Goal: Transaction & Acquisition: Purchase product/service

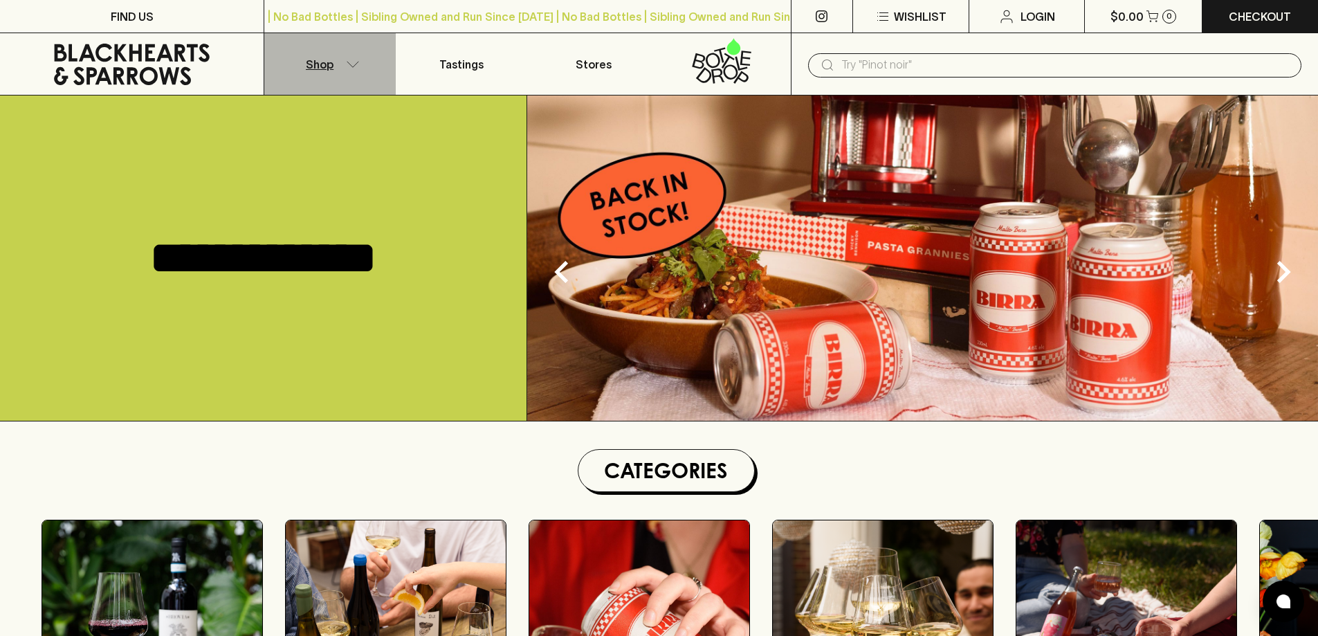
click at [360, 67] on button "Shop" at bounding box center [329, 64] width 131 height 62
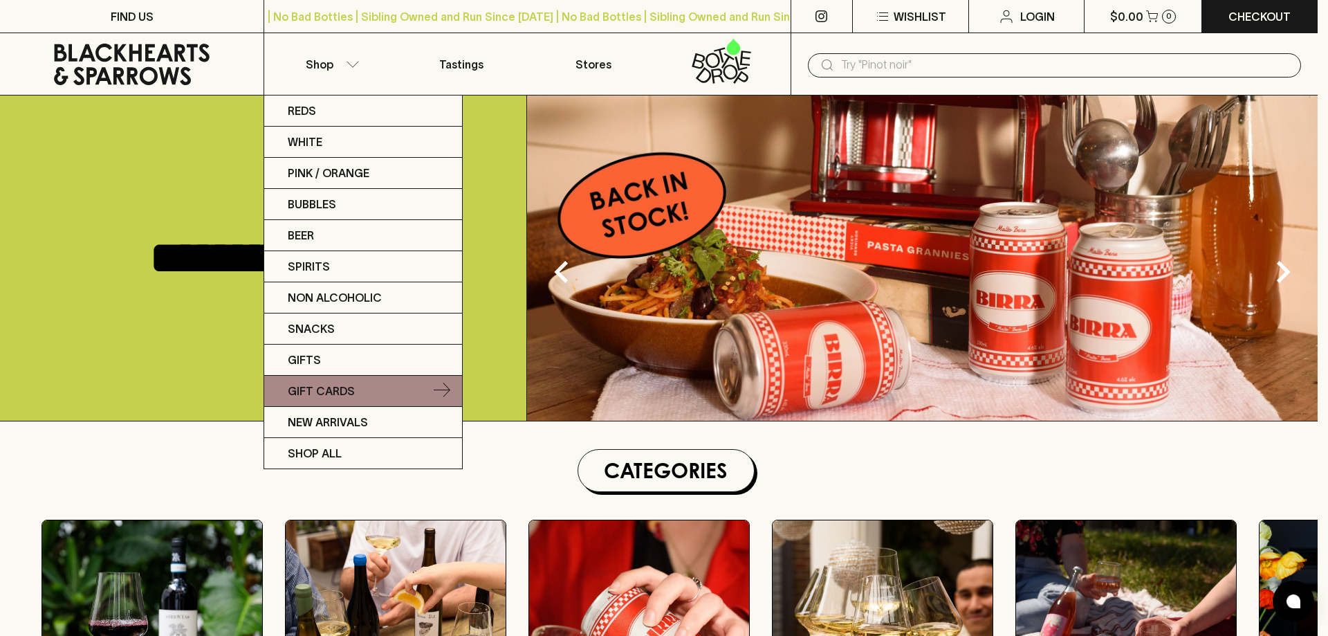
click at [354, 395] on link "Gift Cards" at bounding box center [363, 391] width 198 height 31
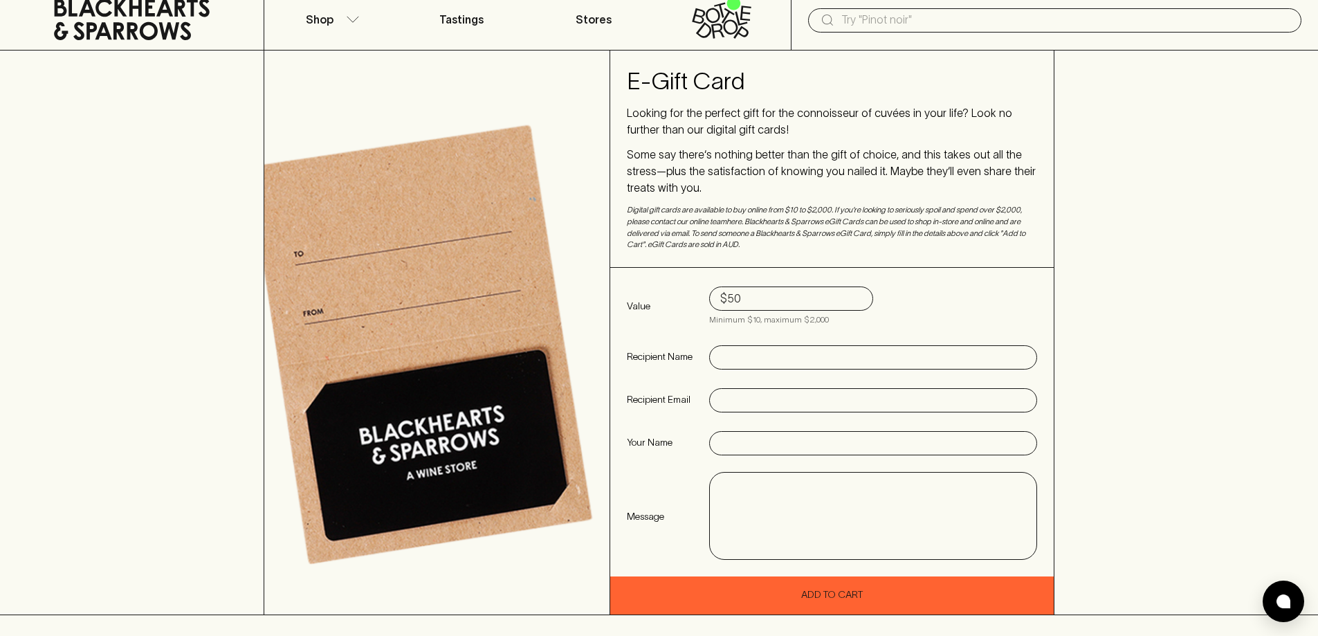
scroll to position [69, 0]
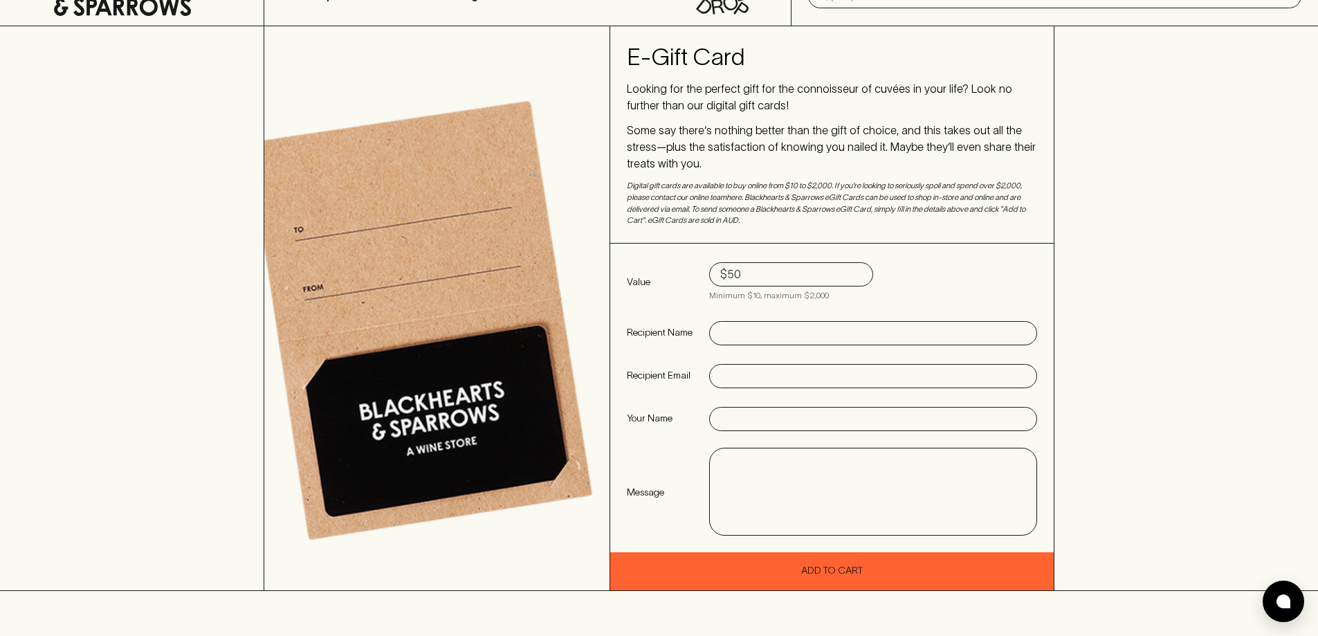
click at [824, 265] on input "$50" at bounding box center [791, 275] width 142 height 22
type input "$100"
click at [830, 327] on input "text" at bounding box center [873, 333] width 306 height 22
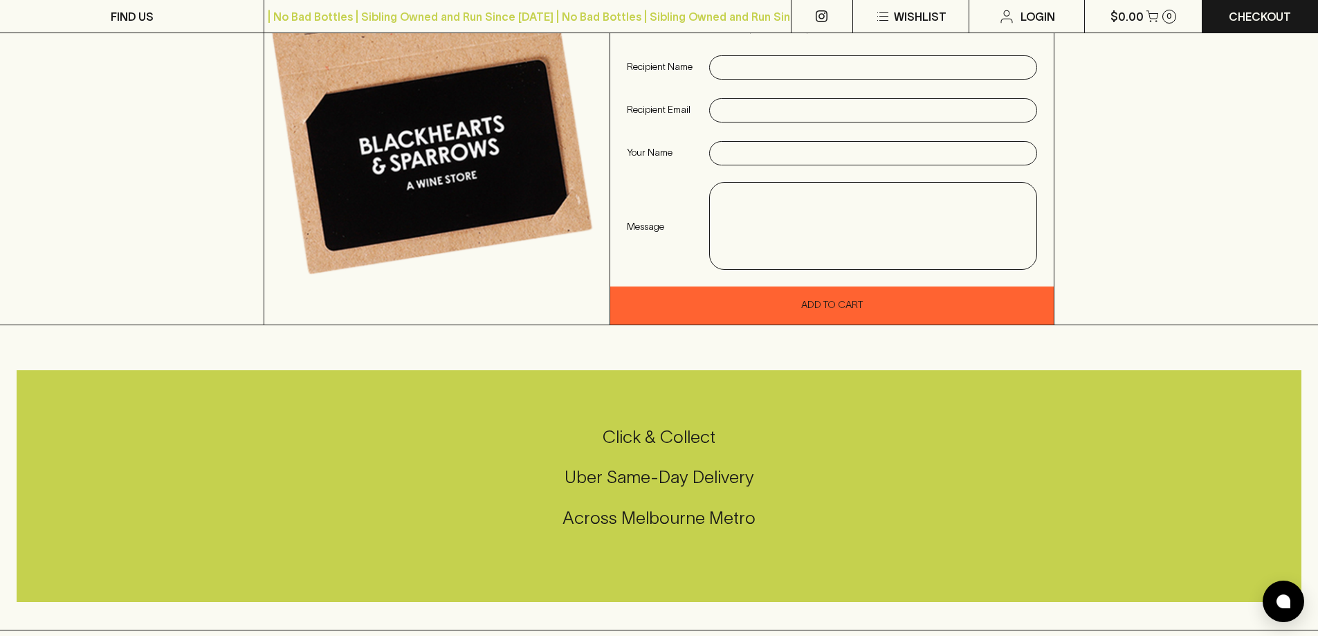
scroll to position [346, 0]
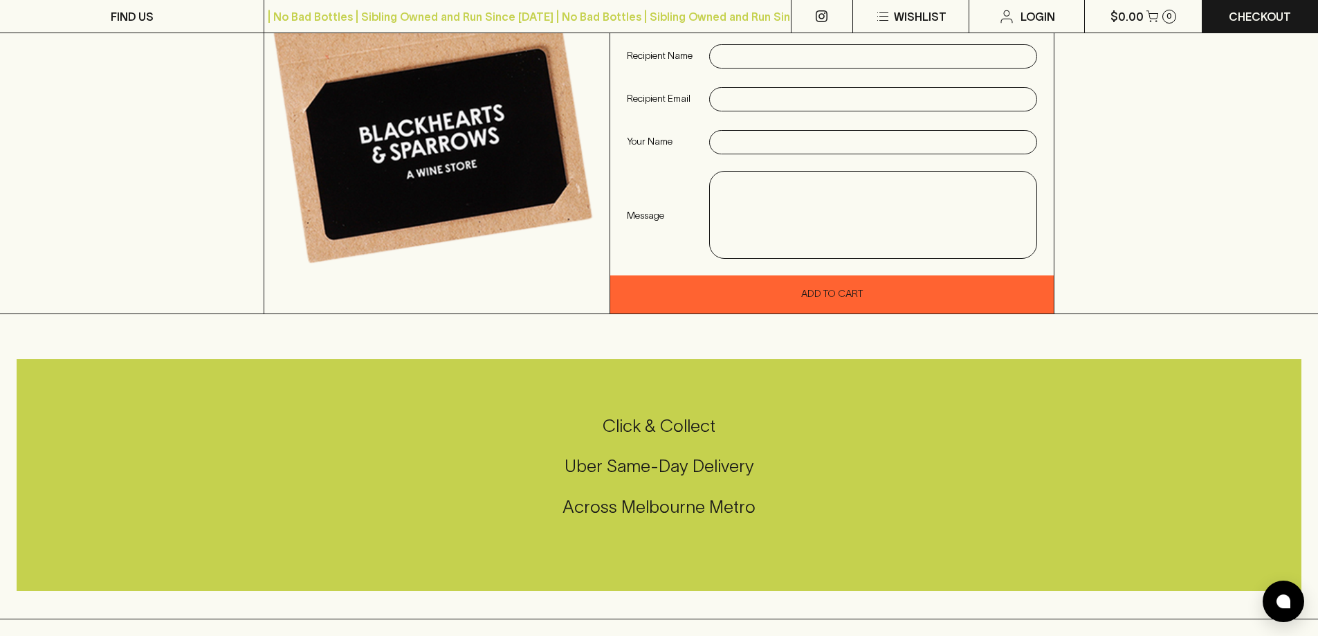
click at [869, 194] on textarea at bounding box center [872, 215] width 307 height 64
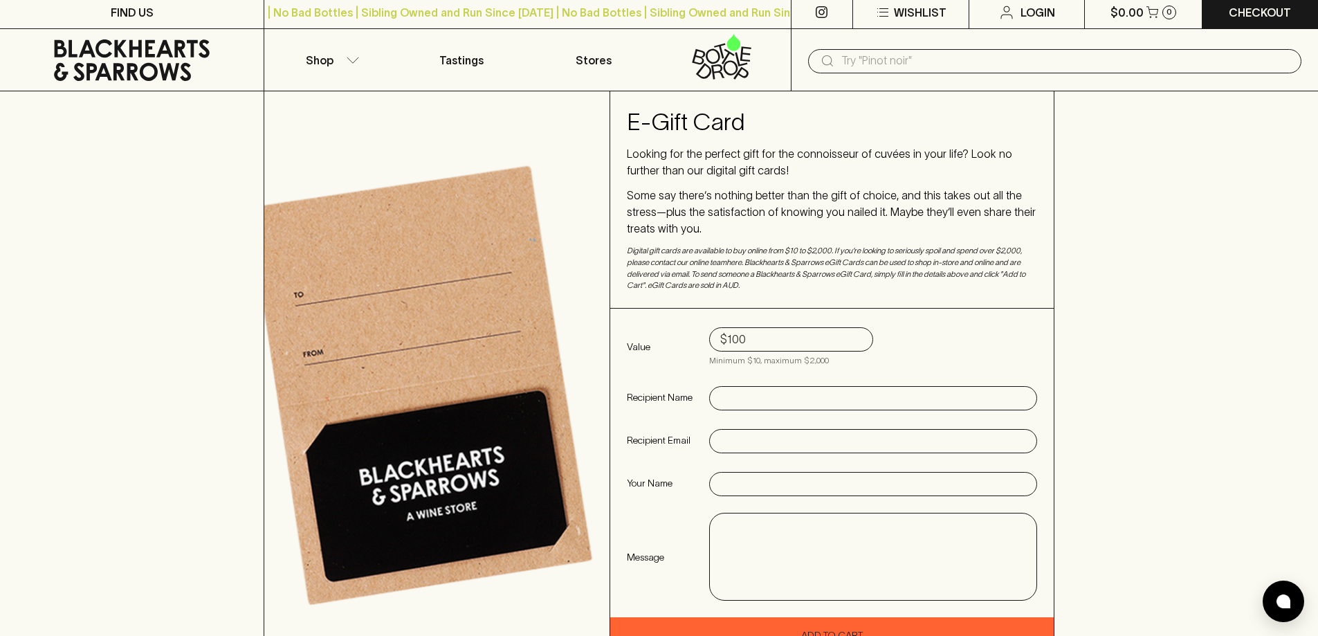
scroll to position [0, 0]
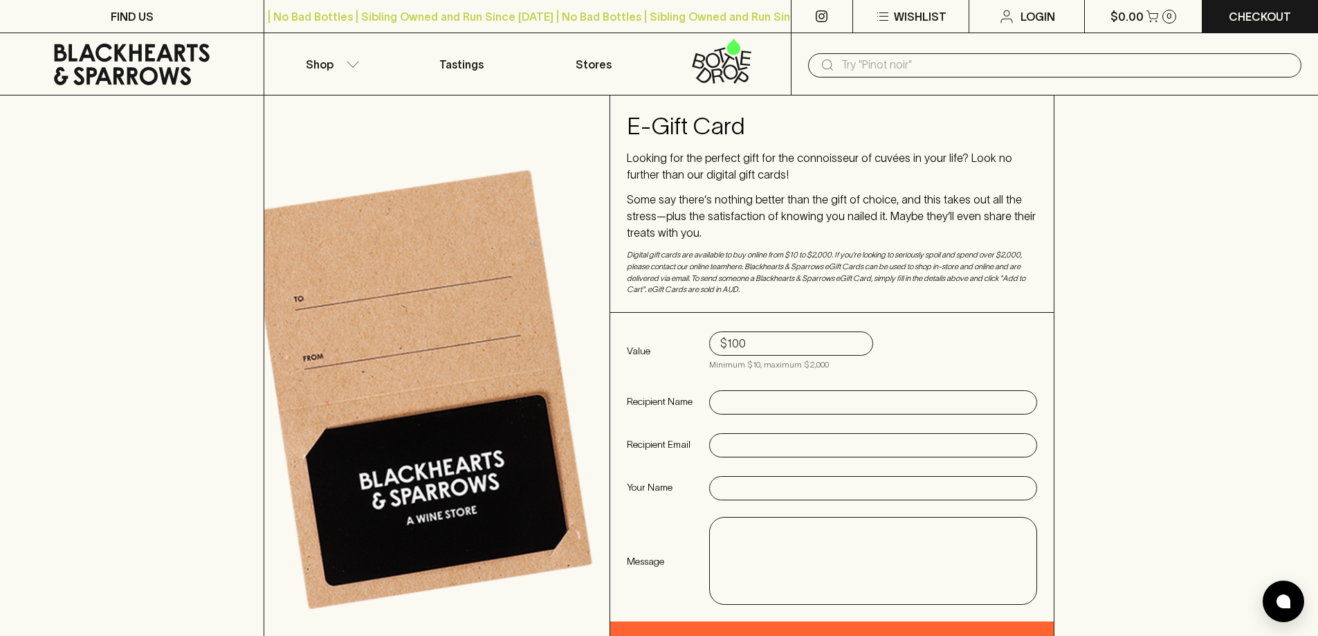
click at [737, 387] on div "Value $100 Minimum $10, maximum $2,000 Recipient Name Recipient Email Your Name…" at bounding box center [831, 467] width 443 height 309
click at [740, 405] on input "text" at bounding box center [873, 403] width 306 height 22
type input "Nedim"
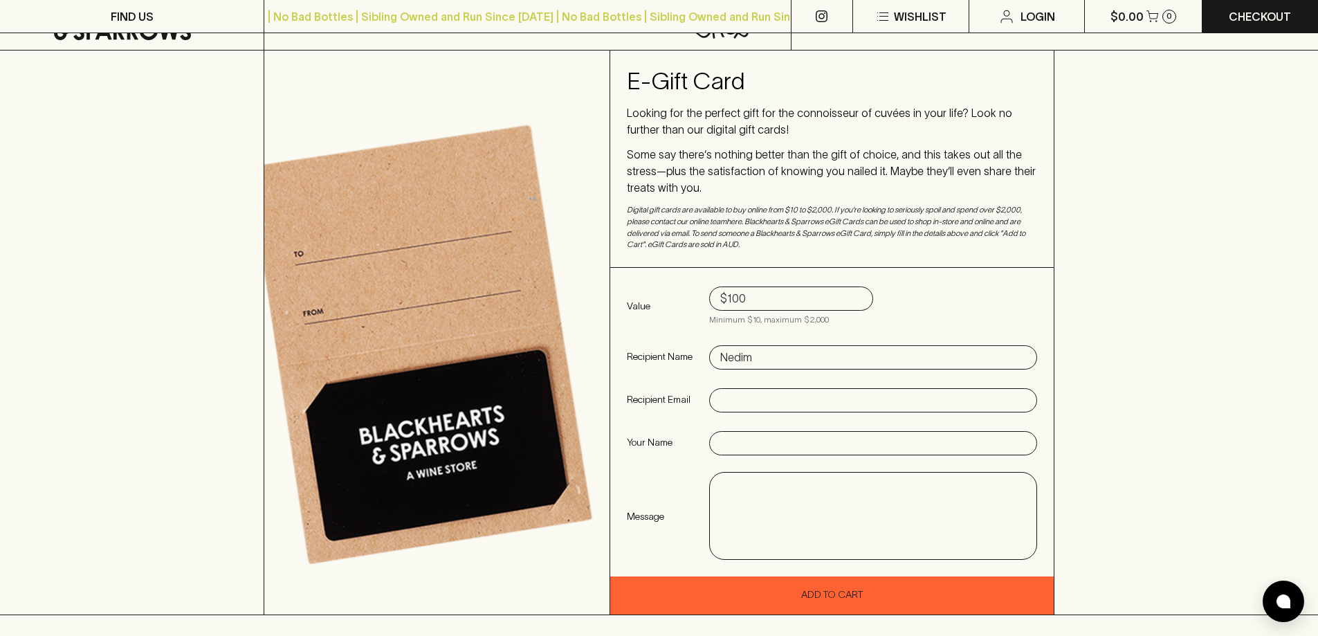
scroll to position [138, 0]
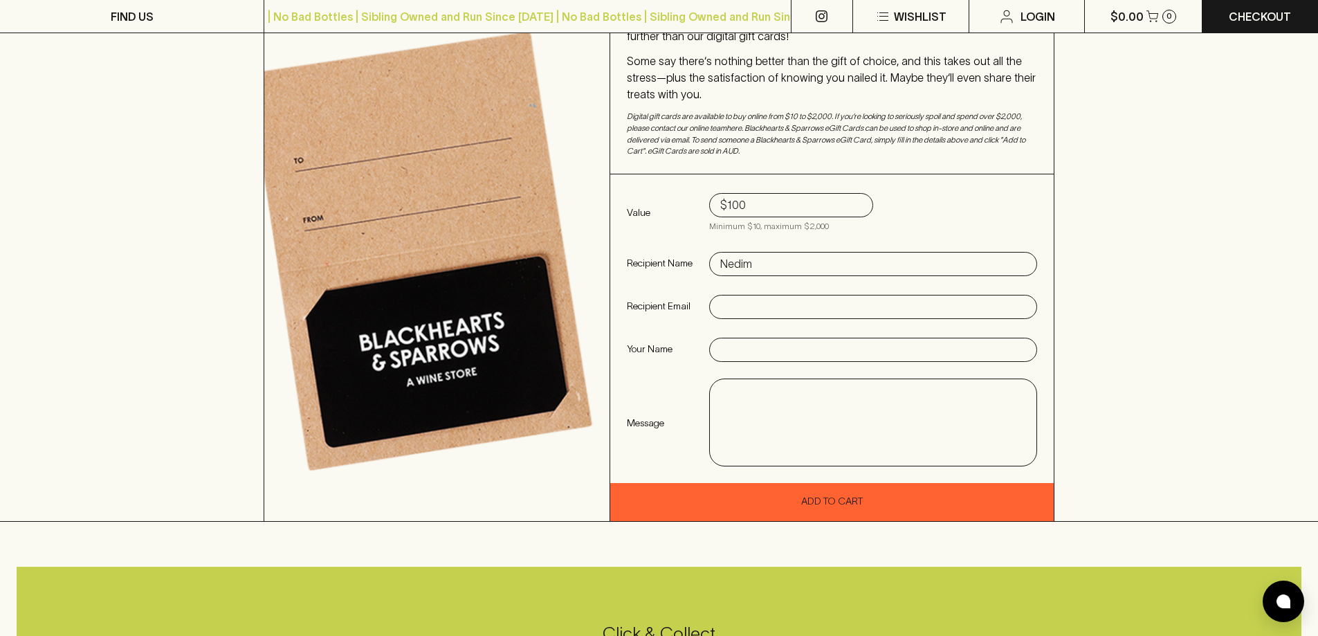
click at [818, 403] on textarea at bounding box center [872, 423] width 307 height 64
paste textarea "Thank you for the incredible contribution you’ve made to Outer Urban Projects o…"
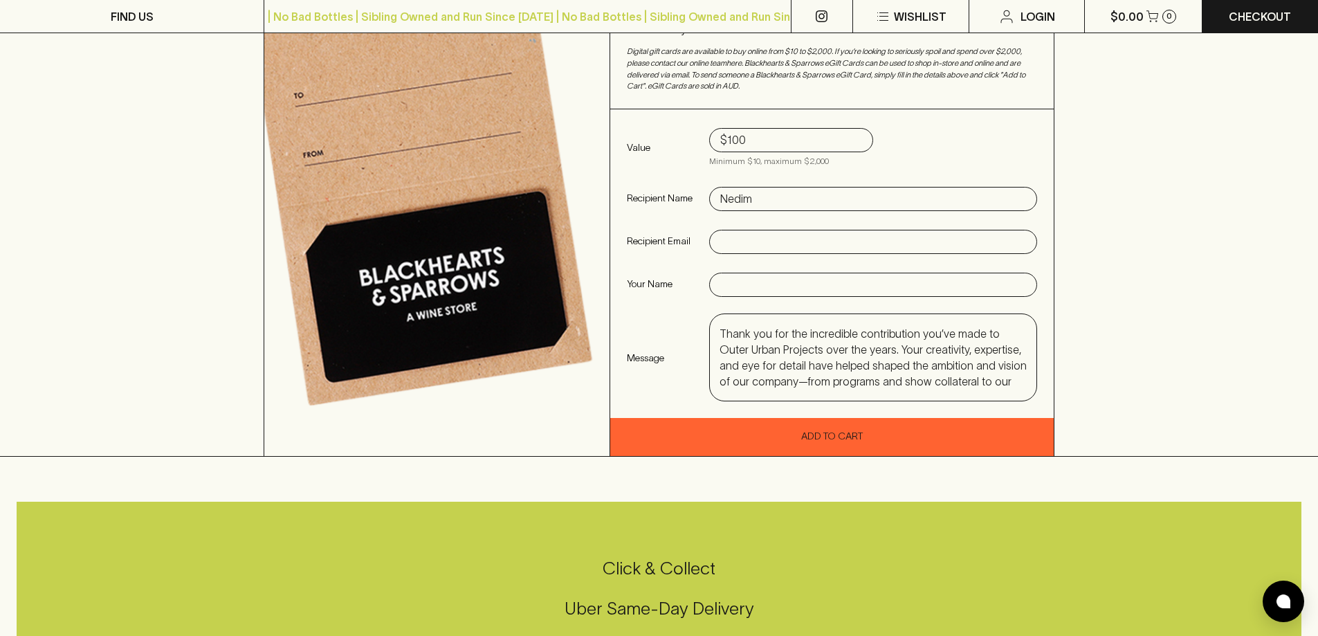
scroll to position [208, 0]
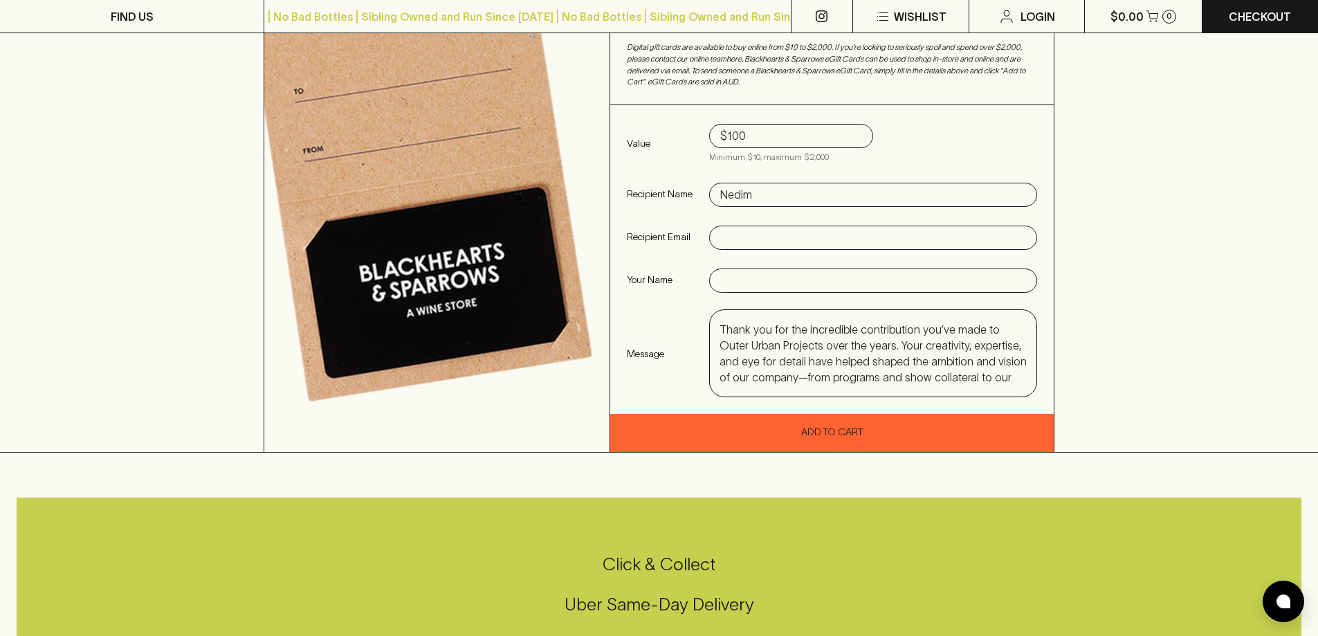
click at [718, 329] on div "Thank you for the incredible contribution you’ve made to Outer Urban Projects o…" at bounding box center [873, 353] width 327 height 86
type textarea "Thank you for the incredible contribution you’ve made to Outer Urban Projects o…"
drag, startPoint x: 771, startPoint y: 378, endPoint x: 710, endPoint y: 273, distance: 121.5
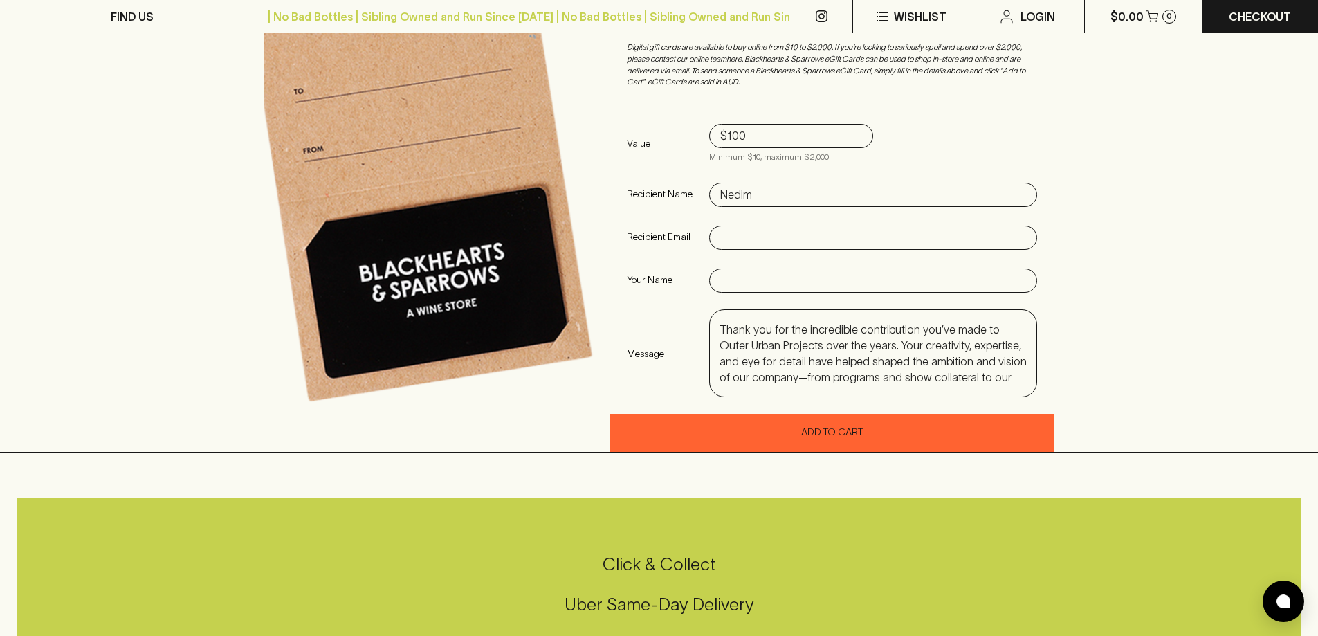
click at [710, 273] on div "Value $100 Minimum $10, maximum $2,000 Recipient Name [PERSON_NAME] Recipient E…" at bounding box center [831, 259] width 443 height 309
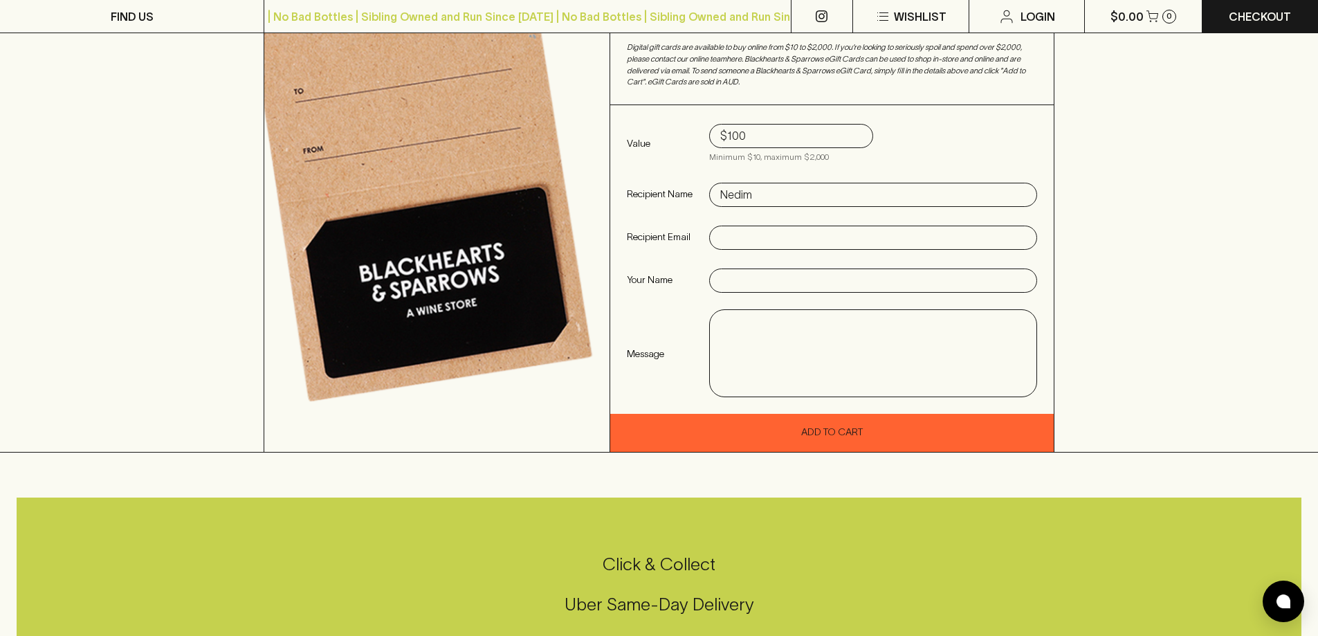
click at [753, 238] on input "text" at bounding box center [873, 238] width 306 height 22
paste input "[EMAIL_ADDRESS][PERSON_NAME][DOMAIN_NAME]"
type input "[EMAIL_ADDRESS][PERSON_NAME][DOMAIN_NAME]"
click at [753, 277] on input "text" at bounding box center [873, 281] width 306 height 22
type input "Outer Urban Projects"
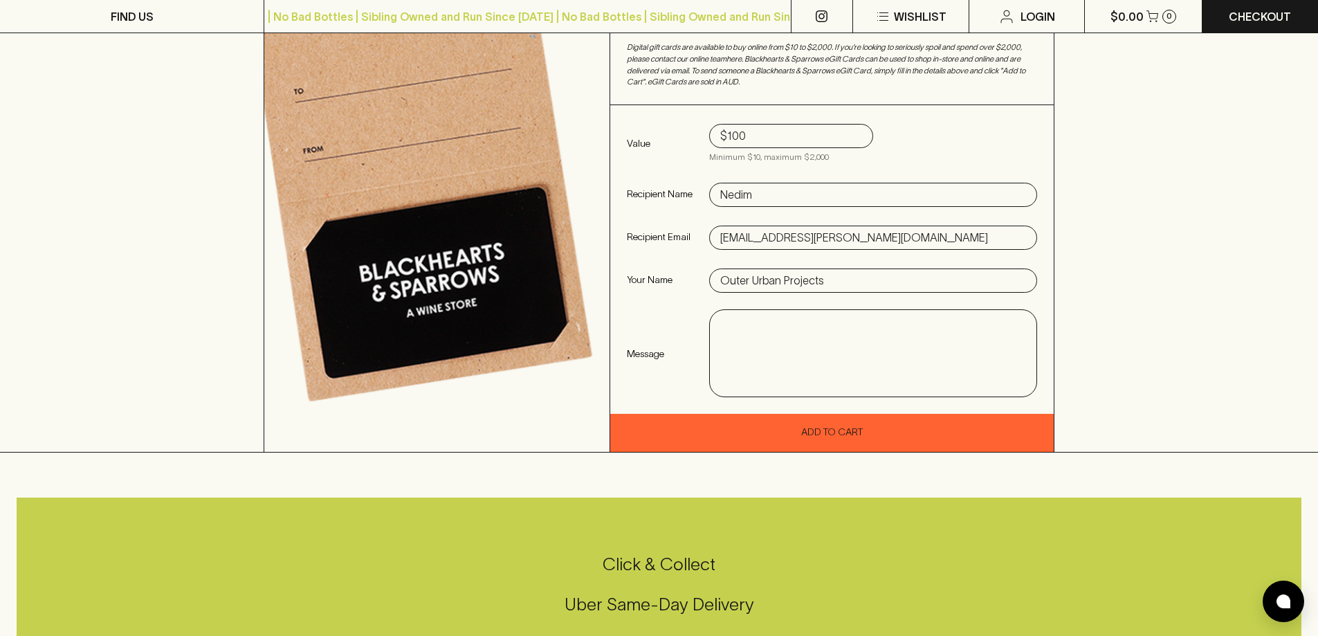
click at [916, 336] on textarea at bounding box center [872, 354] width 307 height 64
paste textarea "Dear [PERSON_NAME], Thank you for the incredible contribution you’ve made to Ou…"
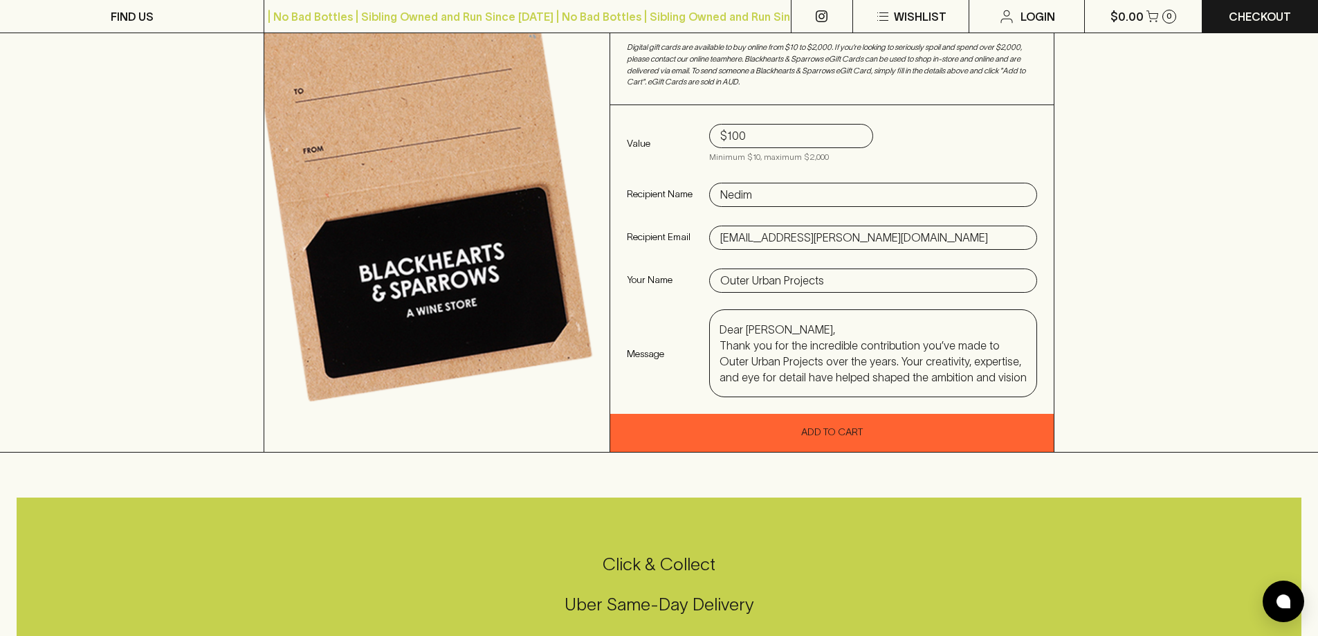
click at [818, 327] on textarea "Dear [PERSON_NAME], Thank you for the incredible contribution you’ve made to Ou…" at bounding box center [872, 354] width 307 height 64
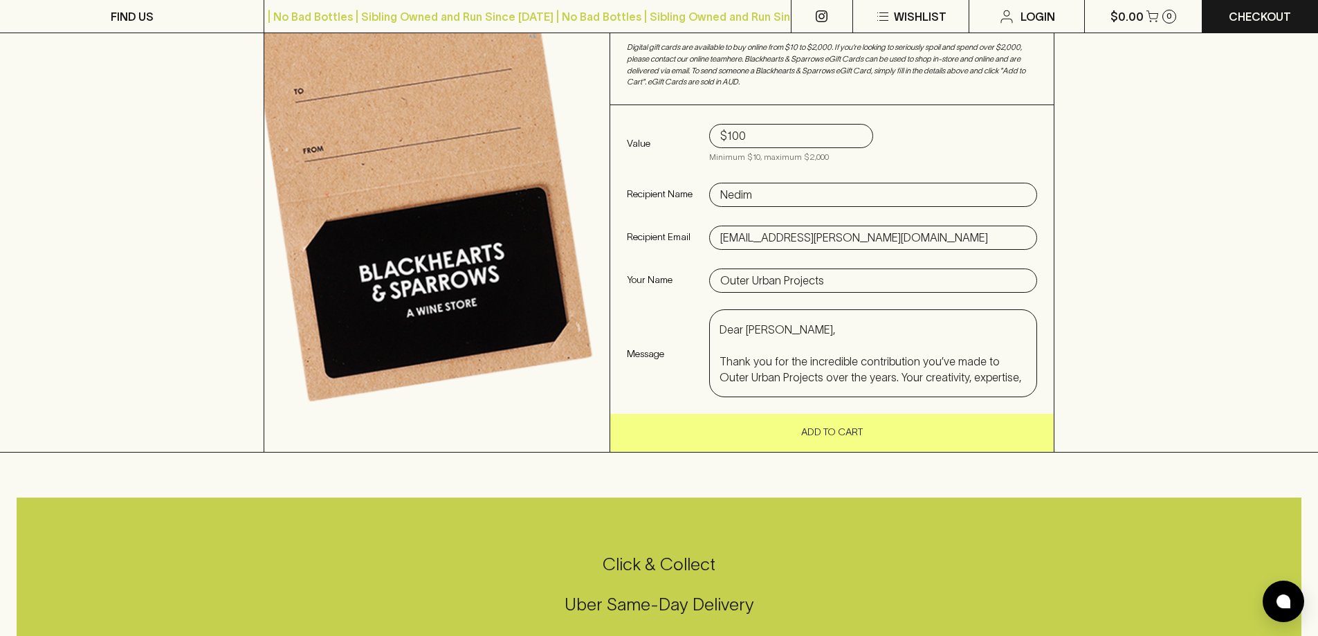
type textarea "Dear [PERSON_NAME], Thank you for the incredible contribution you’ve made to Ou…"
click at [848, 437] on button "Add To Cart" at bounding box center [831, 433] width 443 height 38
type input "$50"
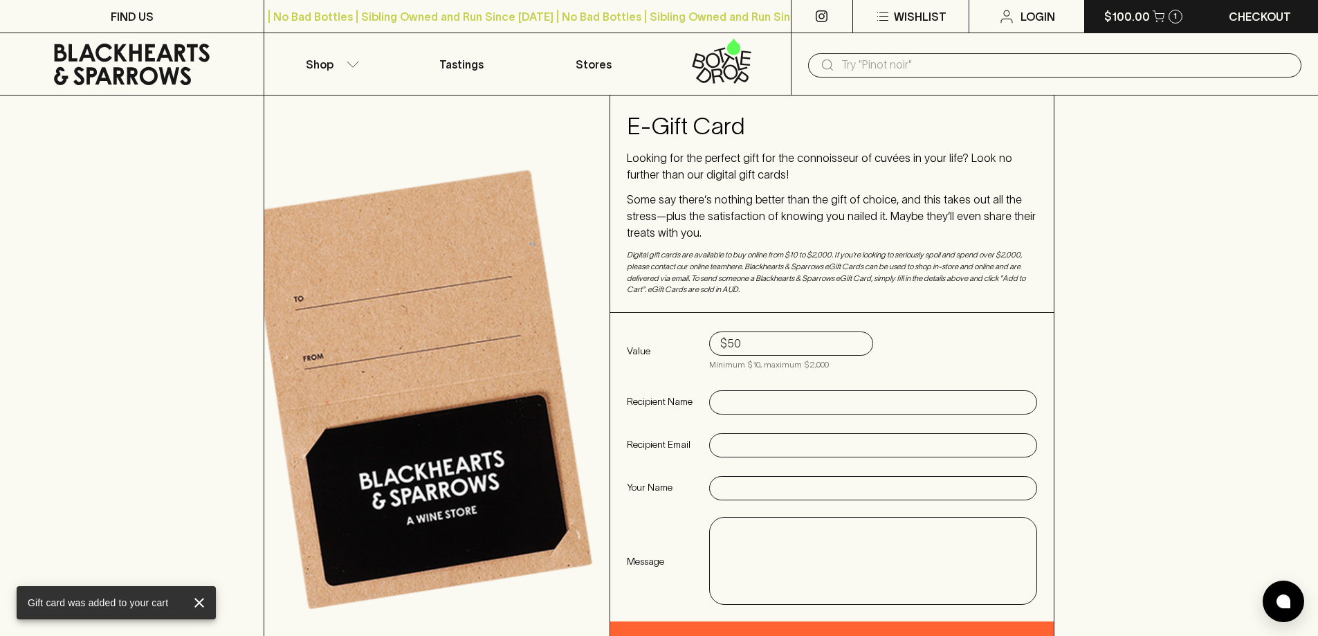
click at [1144, 28] on button "$100.00 1" at bounding box center [1143, 16] width 116 height 33
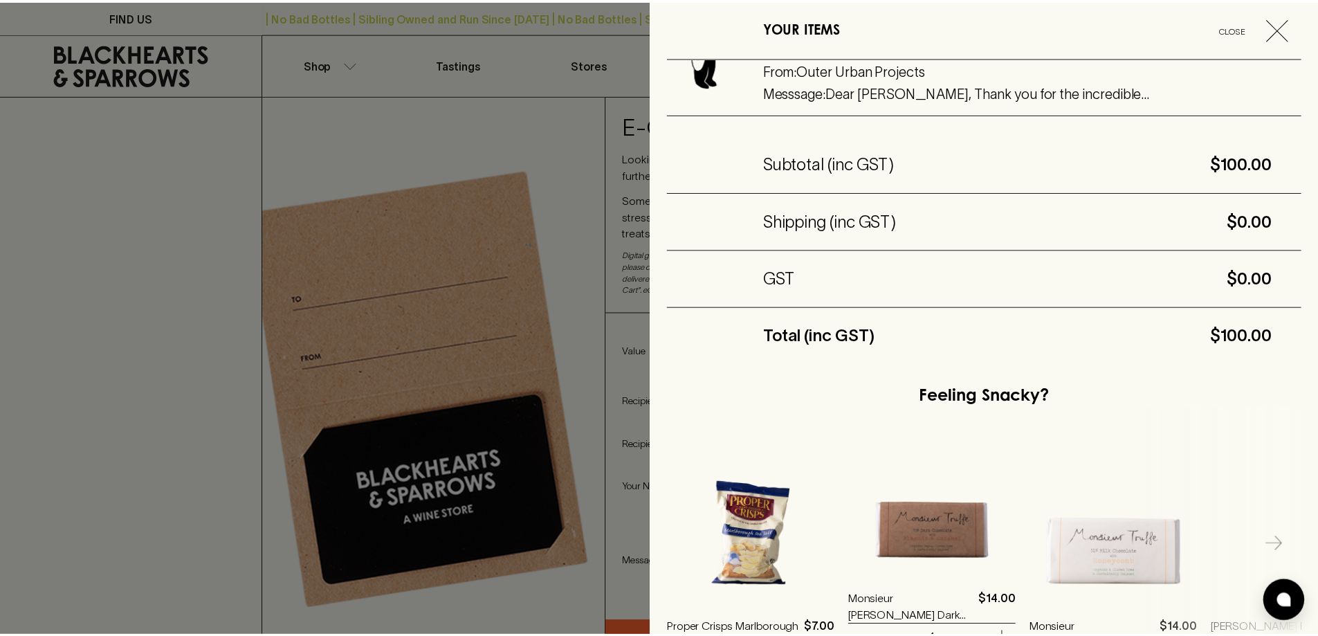
scroll to position [212, 0]
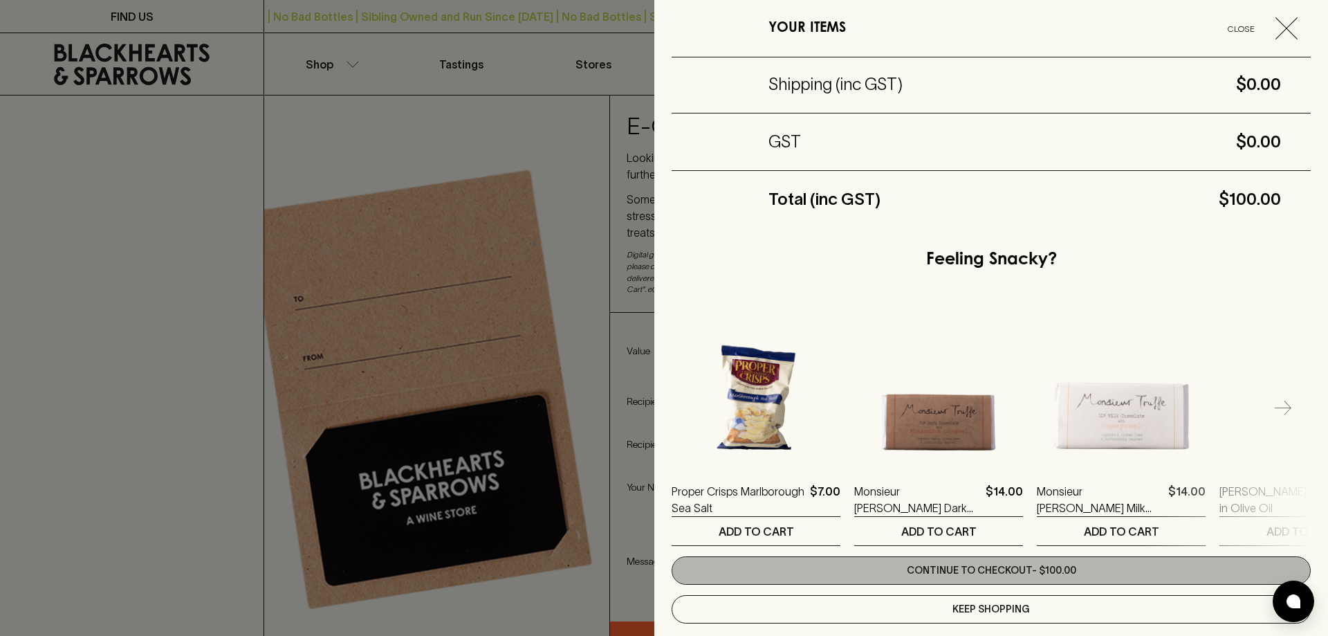
click at [1052, 556] on link "Continue to checkout - $100.00" at bounding box center [991, 570] width 639 height 28
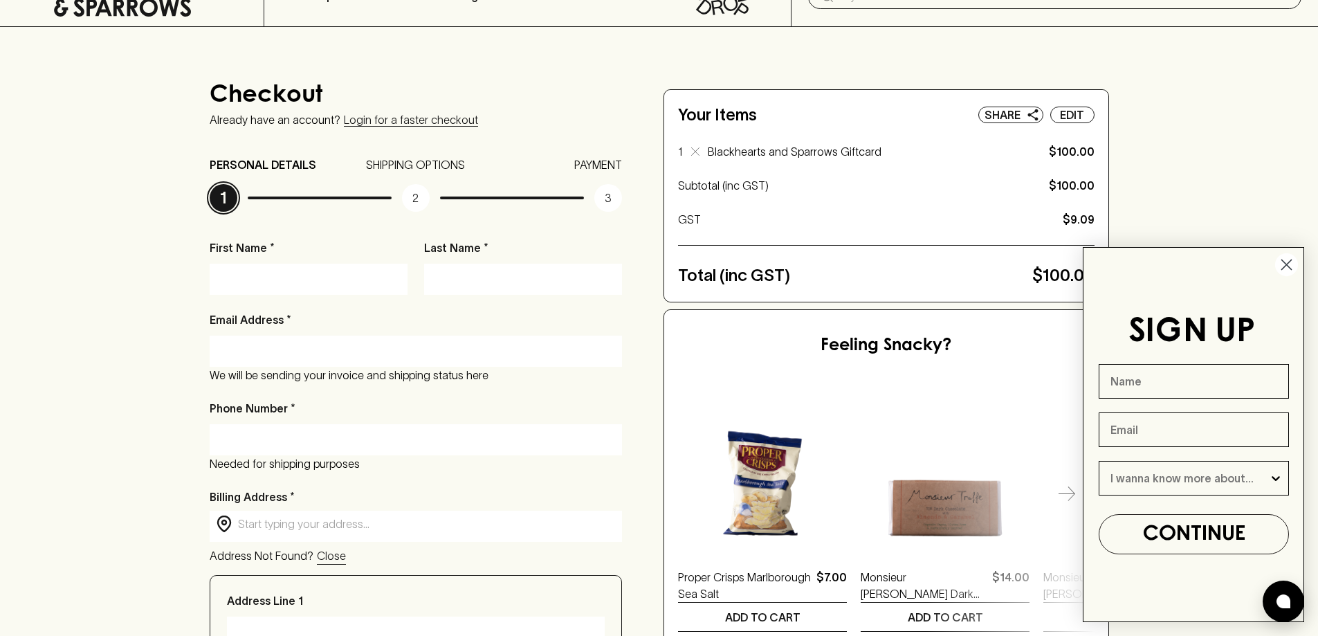
scroll to position [69, 0]
click at [276, 280] on input "First Name *" at bounding box center [308, 278] width 177 height 22
type input "[PERSON_NAME]"
type input "Merchant"
type input "[EMAIL_ADDRESS][DOMAIN_NAME]"
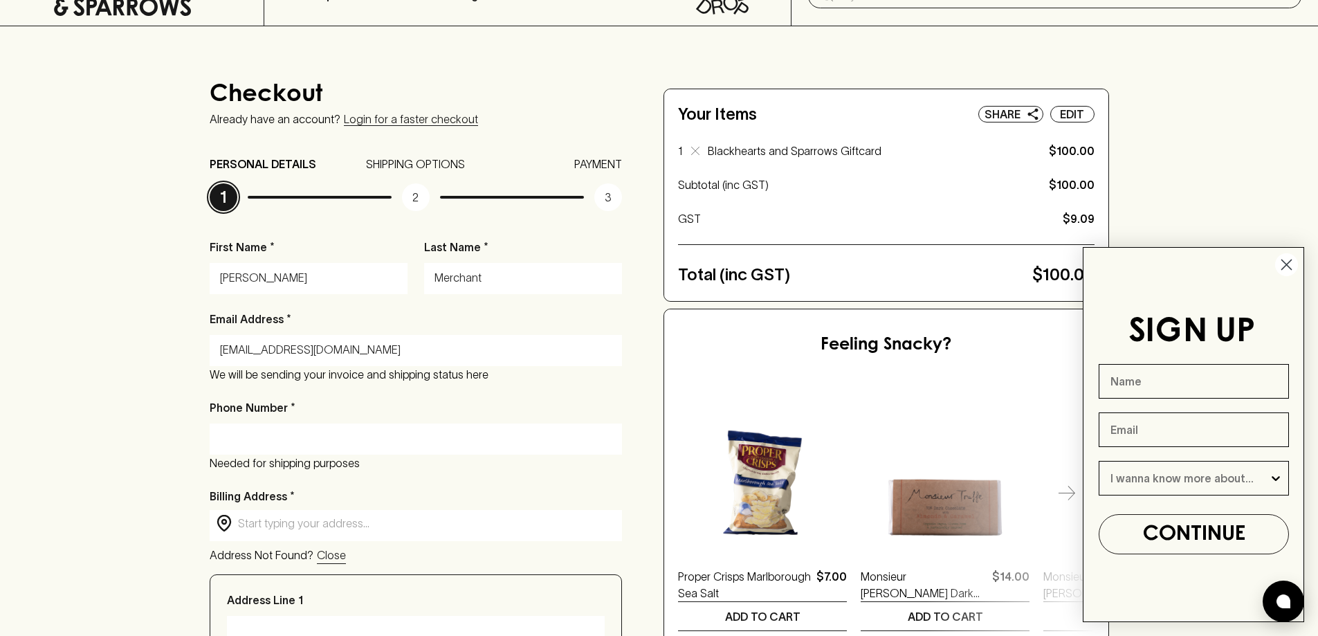
click at [352, 450] on div at bounding box center [416, 438] width 413 height 31
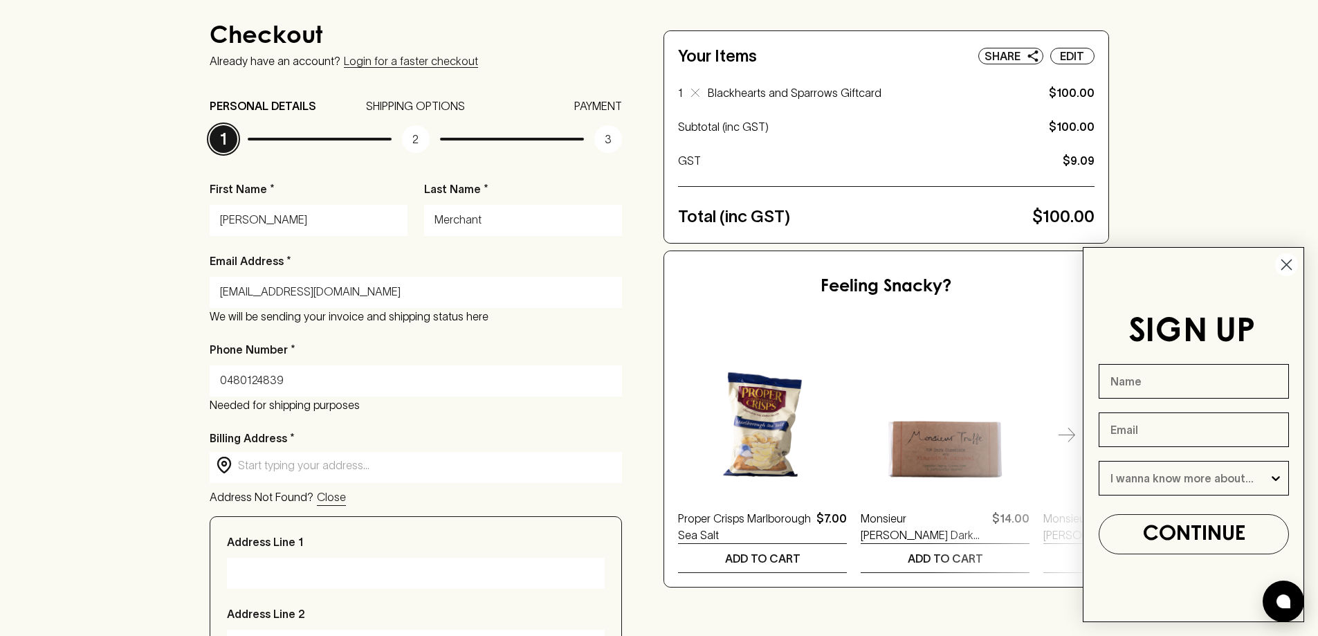
scroll to position [208, 0]
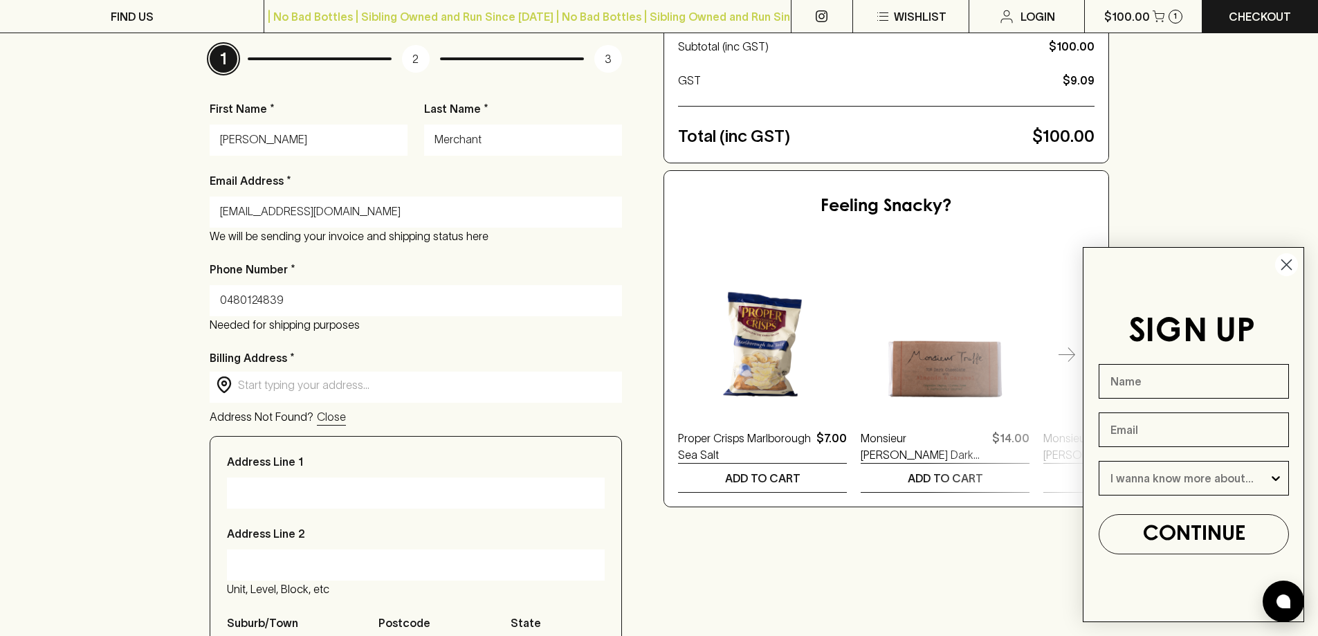
click at [406, 374] on div "​ ​" at bounding box center [416, 386] width 413 height 28
type input "0480124839"
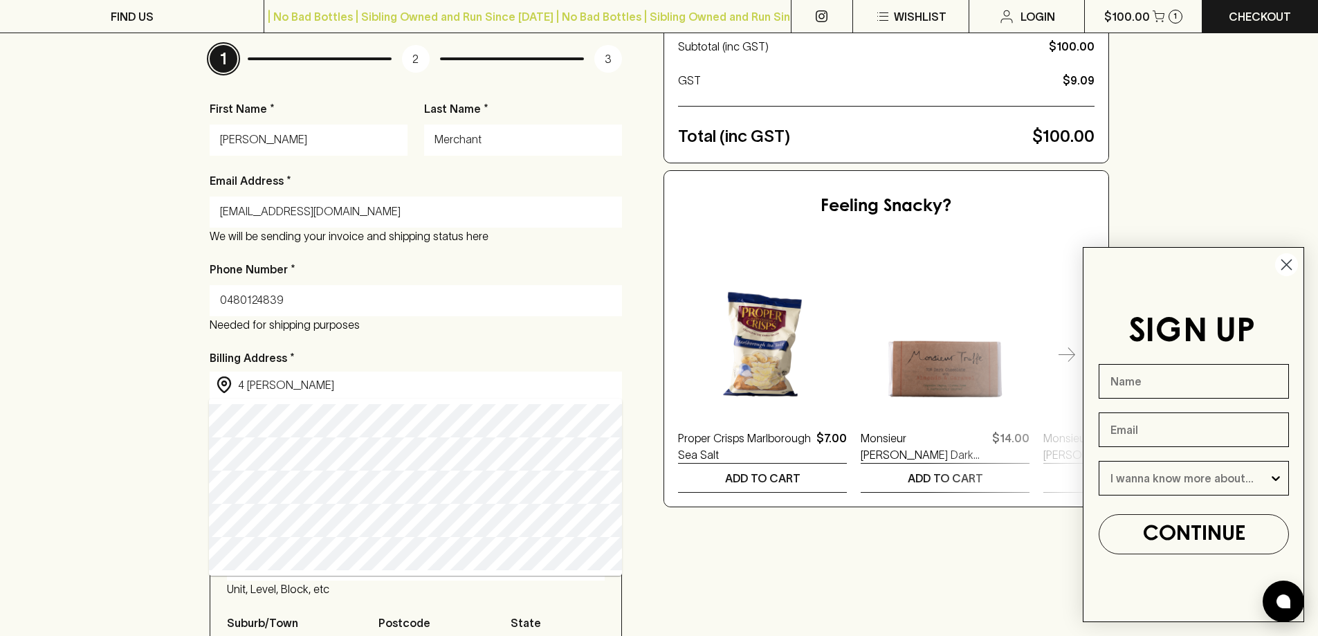
type input "[STREET_ADDRESS][PERSON_NAME]"
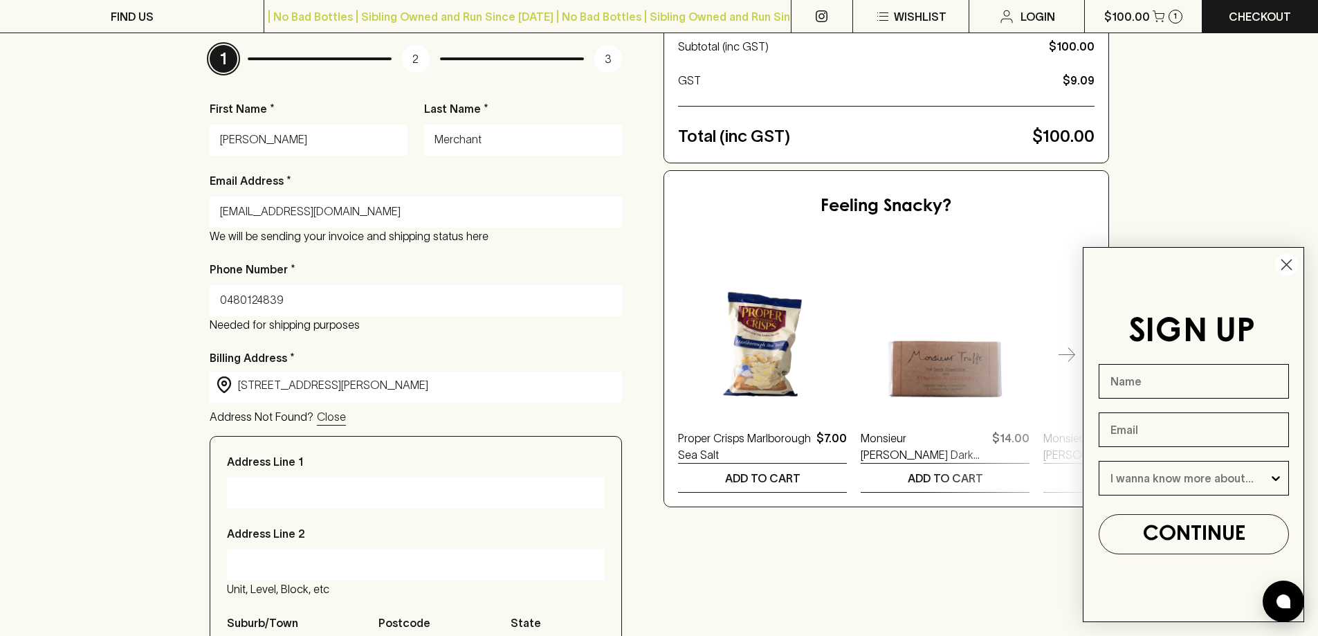
type input "[STREET_ADDRESS][PERSON_NAME]"
type input "Coburg North"
type input "3058"
type input "Victoria"
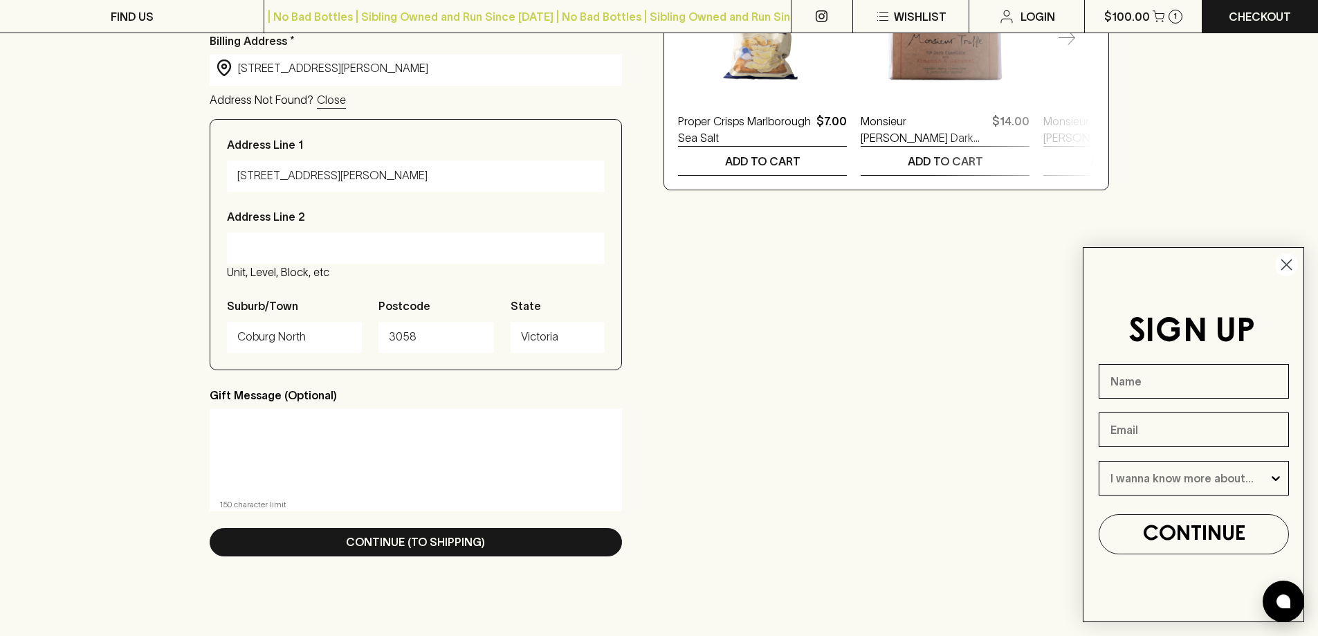
scroll to position [553, 0]
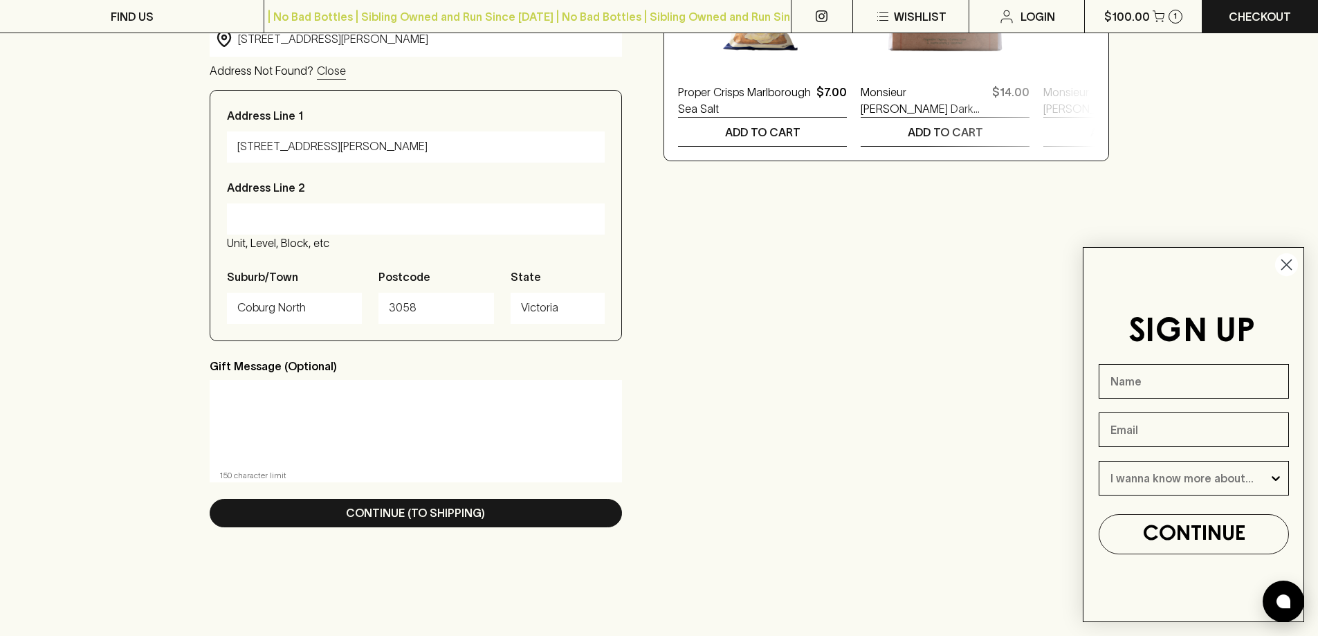
type input "[STREET_ADDRESS][PERSON_NAME]"
click at [430, 414] on textarea at bounding box center [416, 423] width 394 height 64
paste textarea "Dear [PERSON_NAME], Thank you for the incredible contribution you’ve made to Ou…"
type textarea "Dear [PERSON_NAME], Thank you for the incredible contribution you’ve made to Ou…"
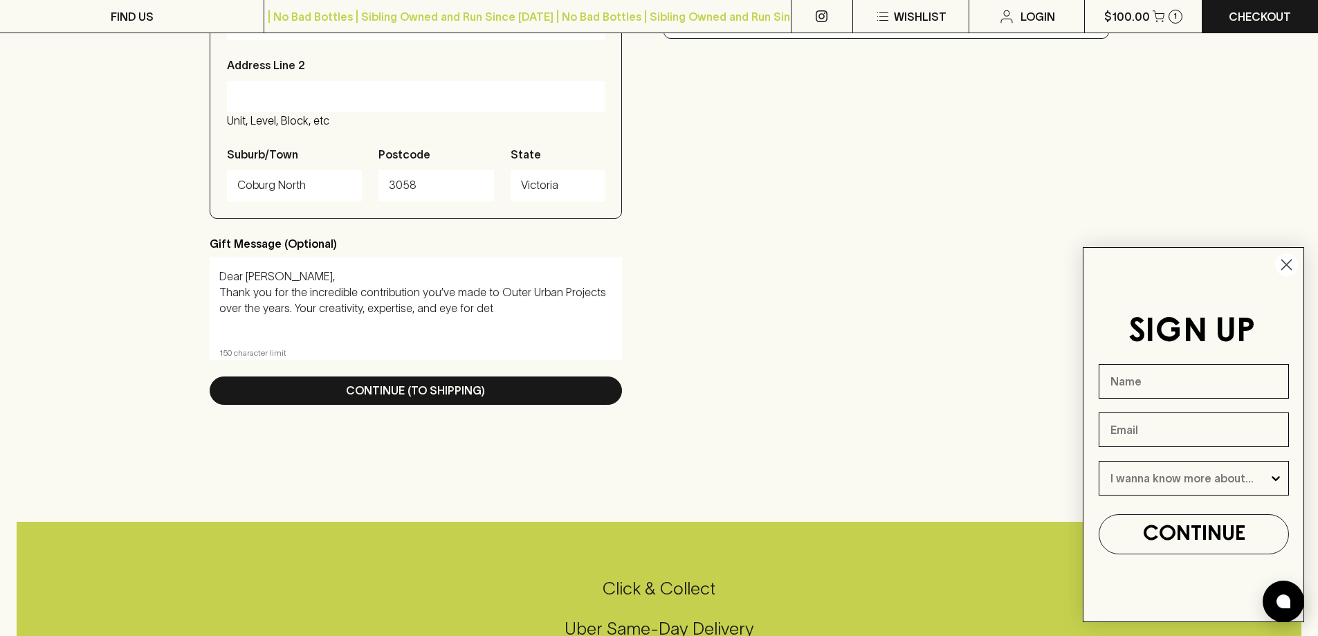
scroll to position [692, 0]
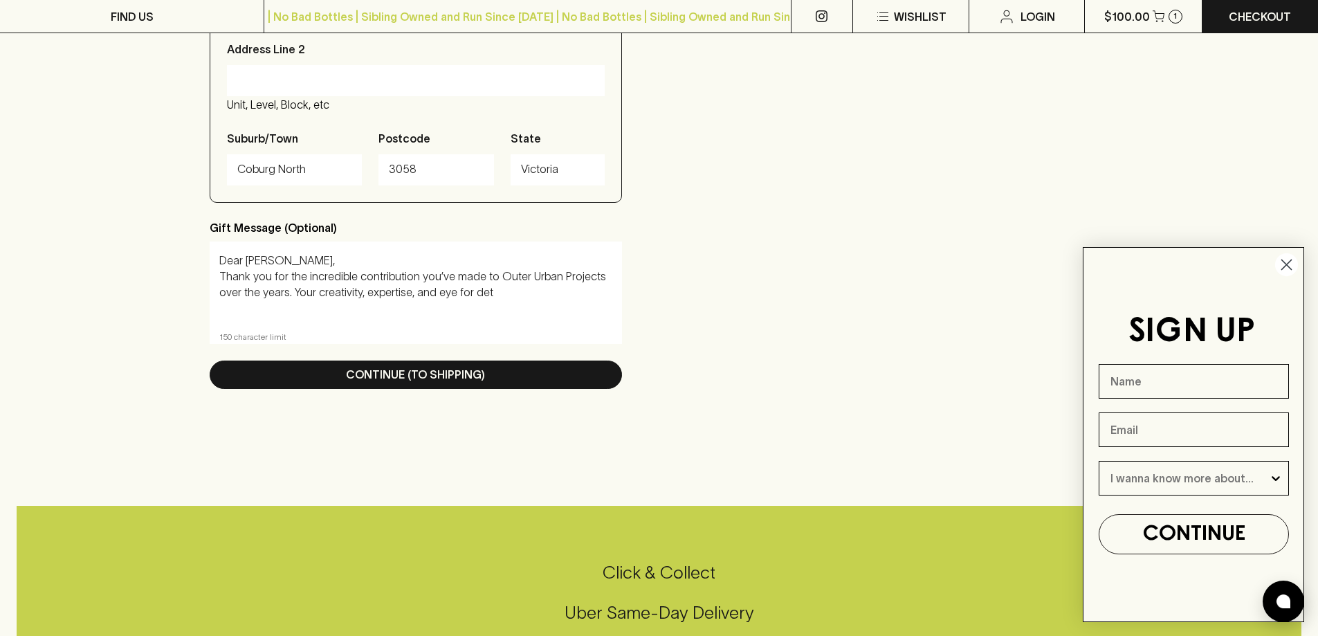
drag, startPoint x: 516, startPoint y: 312, endPoint x: 152, endPoint y: 255, distance: 369.1
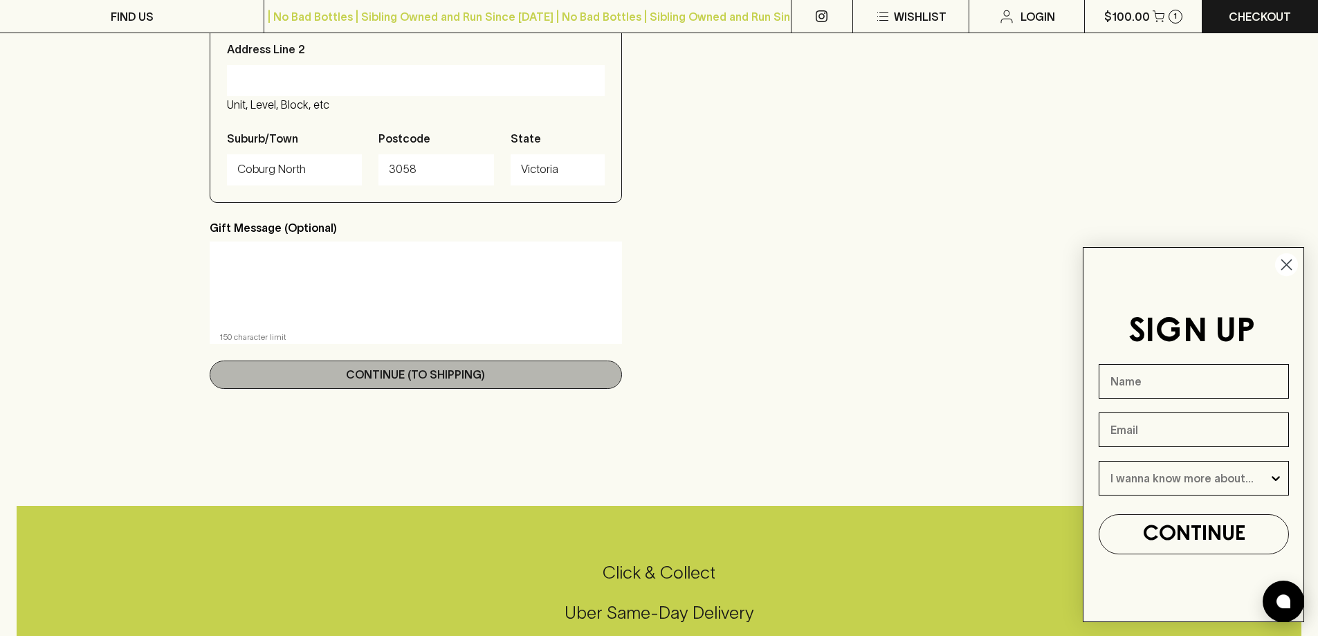
click at [586, 375] on button "Continue (To Shipping)" at bounding box center [416, 374] width 413 height 28
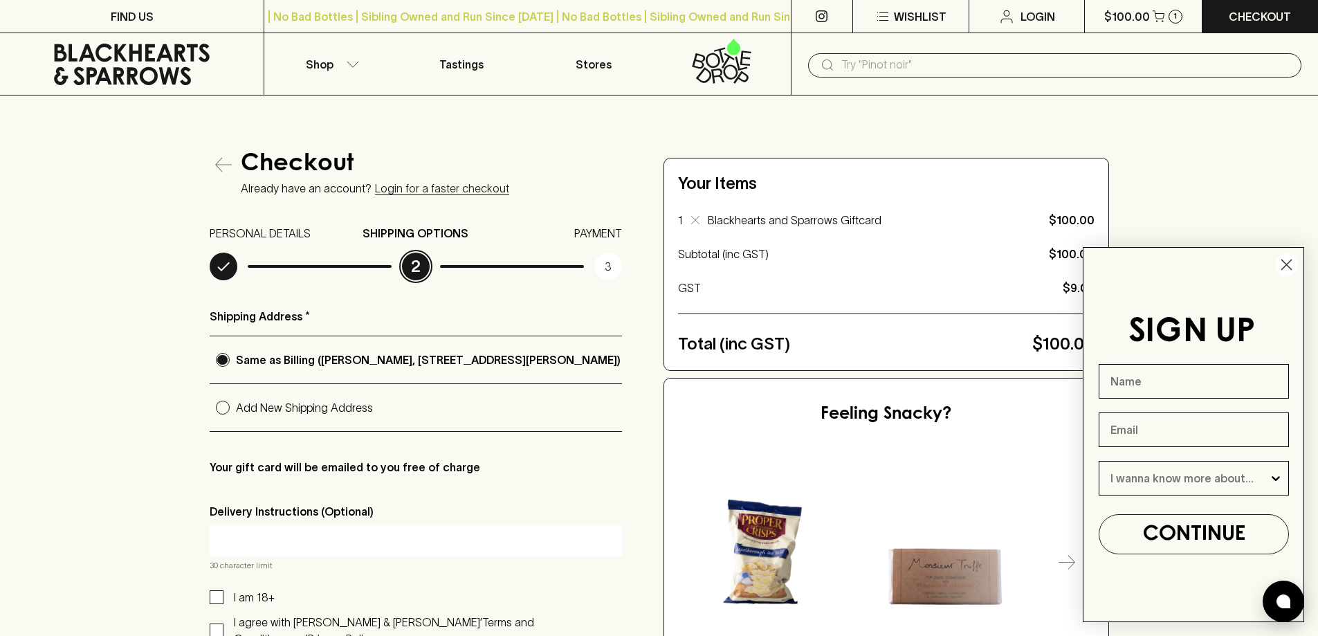
click at [302, 398] on label "Add New Shipping Address" at bounding box center [416, 407] width 413 height 47
click at [236, 398] on input "Add New Shipping Address" at bounding box center [223, 407] width 26 height 26
radio input "true"
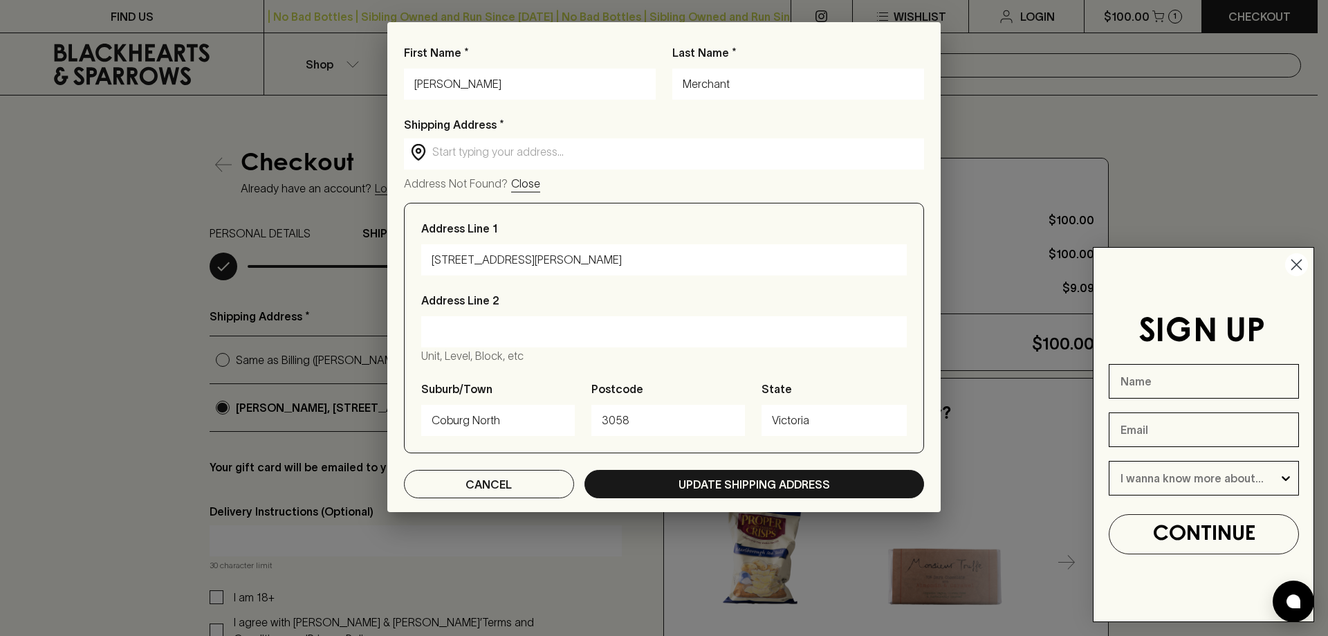
drag, startPoint x: 456, startPoint y: 88, endPoint x: 226, endPoint y: 81, distance: 229.8
click at [226, 81] on div "First Name * [PERSON_NAME] Last Name * Merchant Shipping Address * ​ ​ Address …" at bounding box center [664, 318] width 1328 height 636
type input "Nedim"
click at [742, 95] on div "Merchant" at bounding box center [798, 83] width 252 height 31
paste input "[PERSON_NAME]"
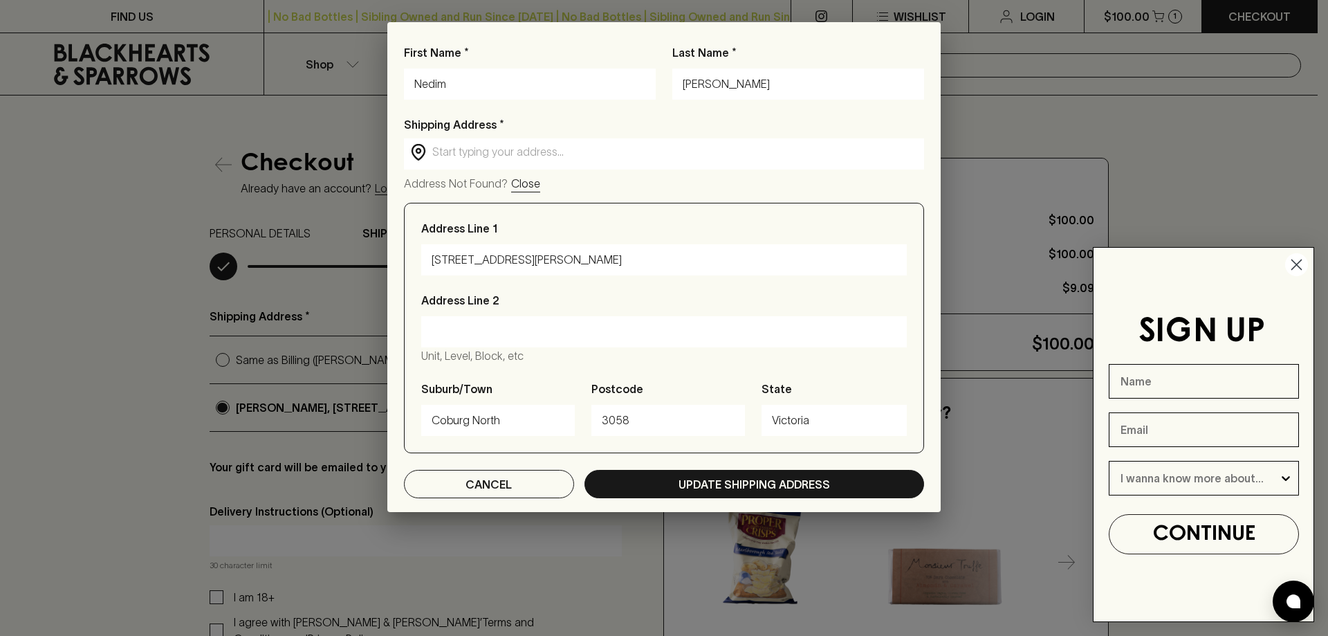
type input "[PERSON_NAME]"
click at [513, 157] on input "text" at bounding box center [675, 152] width 486 height 16
click at [604, 144] on input "[STREET_ADDRESS]" at bounding box center [675, 152] width 486 height 16
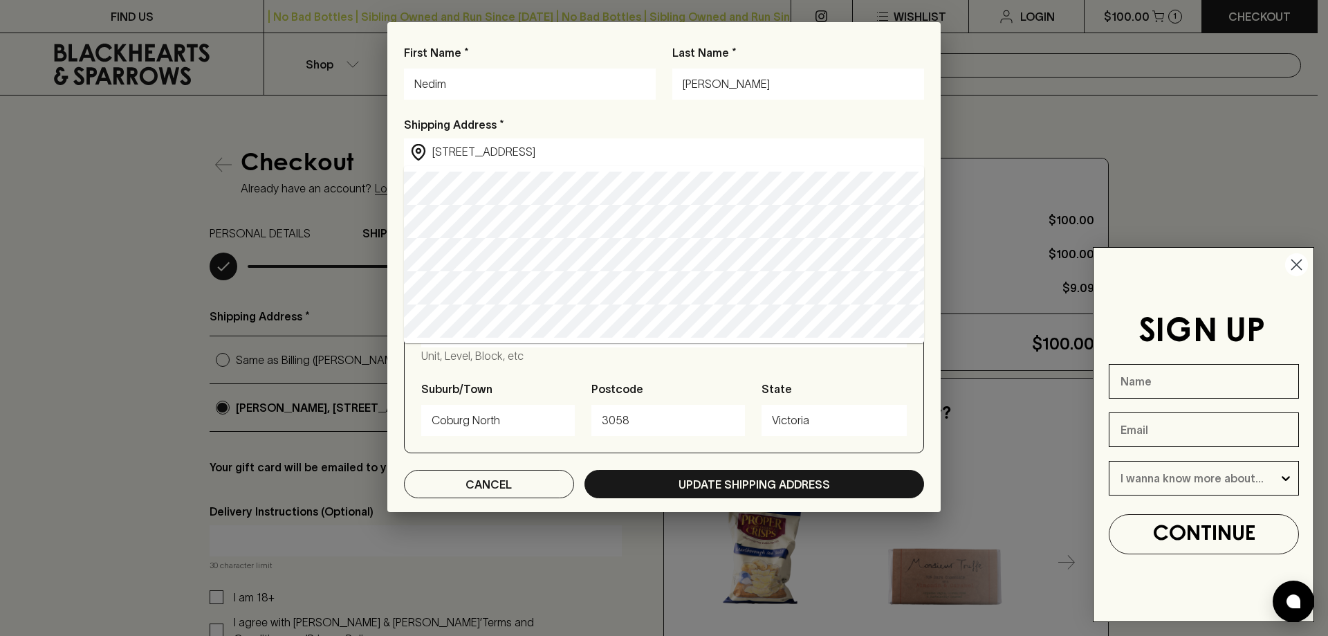
click at [625, 152] on input "[STREET_ADDRESS]" at bounding box center [675, 152] width 486 height 16
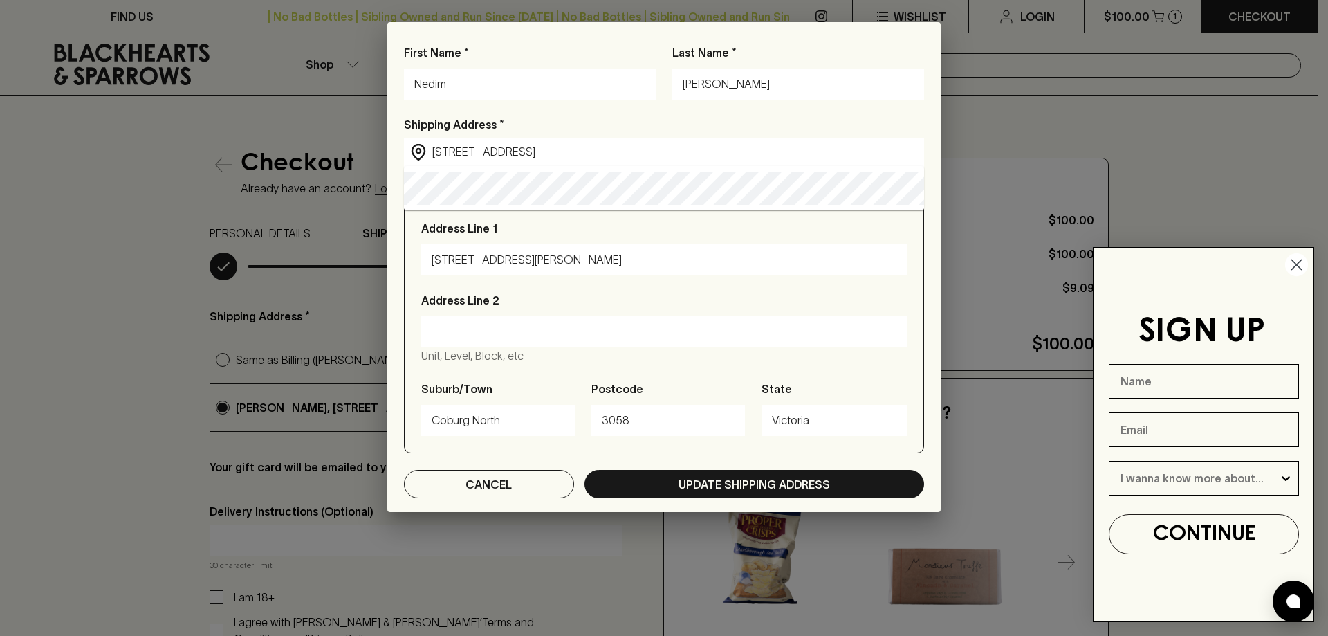
type input "[STREET_ADDRESS]"
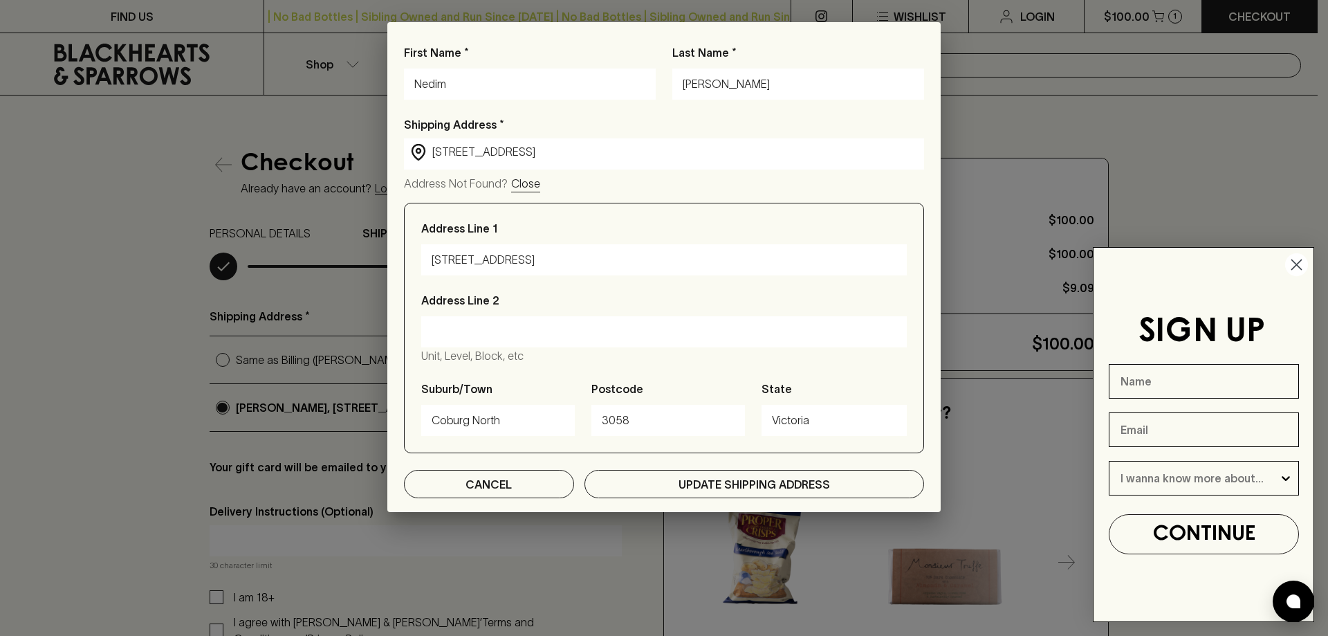
type input "[STREET_ADDRESS]"
click at [718, 479] on p "Update Shipping Address" at bounding box center [755, 484] width 152 height 17
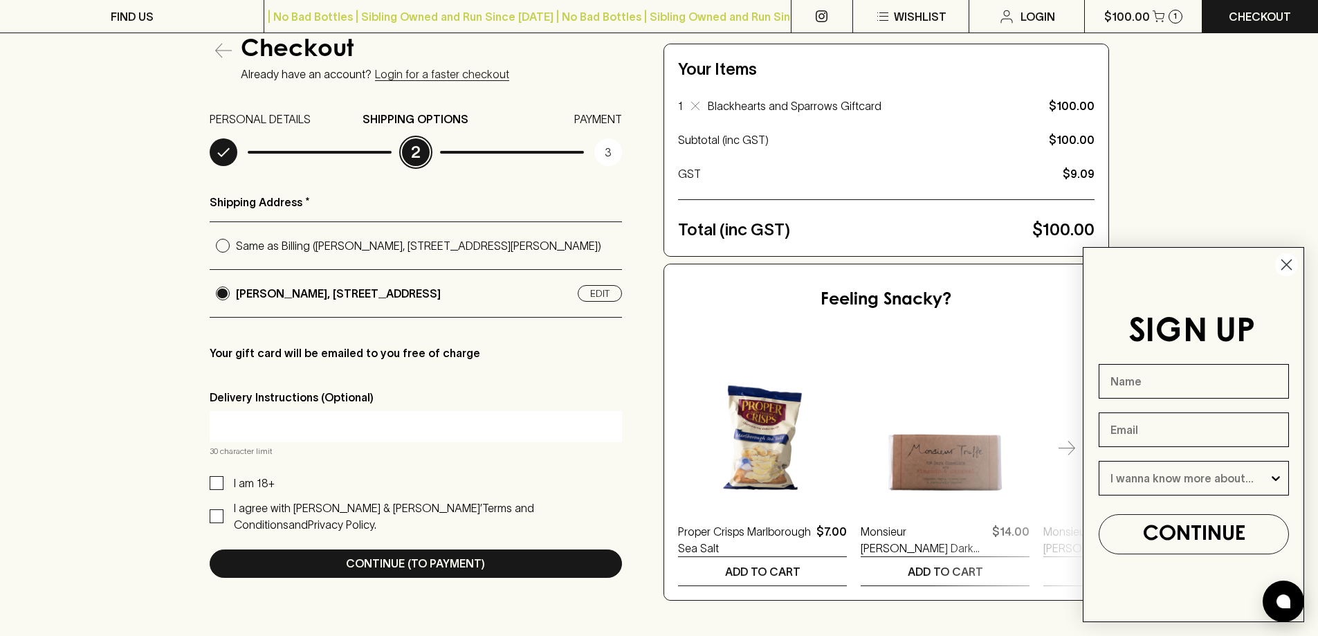
scroll to position [138, 0]
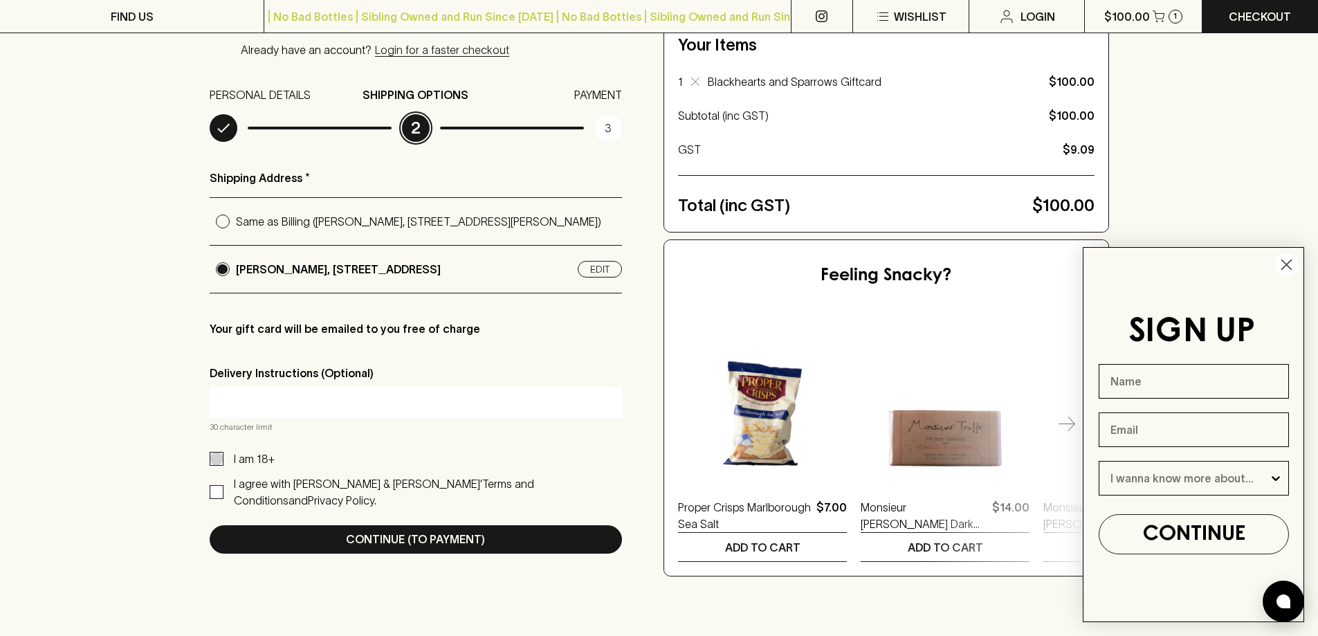
click at [221, 466] on input "I am 18+" at bounding box center [217, 459] width 14 height 14
checkbox input "true"
click at [217, 493] on input "I agree with [PERSON_NAME] & [PERSON_NAME]’ Terms and Conditions and Privacy Po…" at bounding box center [217, 492] width 14 height 14
checkbox input "true"
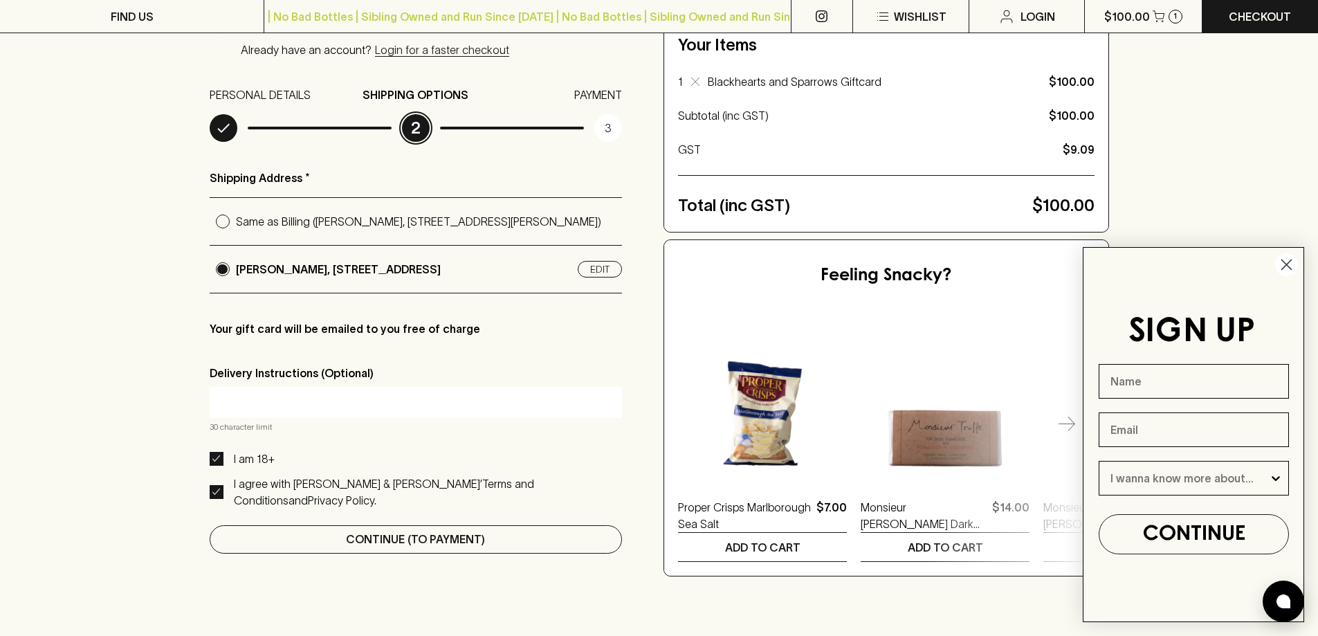
click at [491, 531] on button "Continue (To Payment)" at bounding box center [416, 539] width 413 height 28
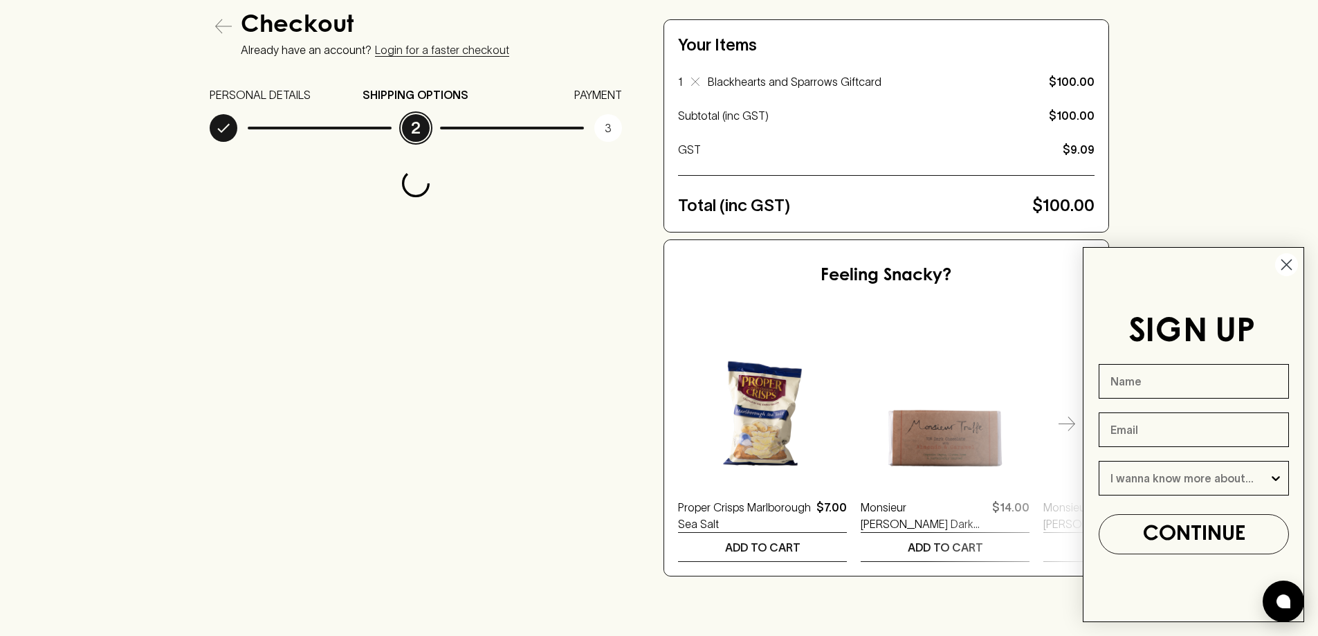
scroll to position [0, 0]
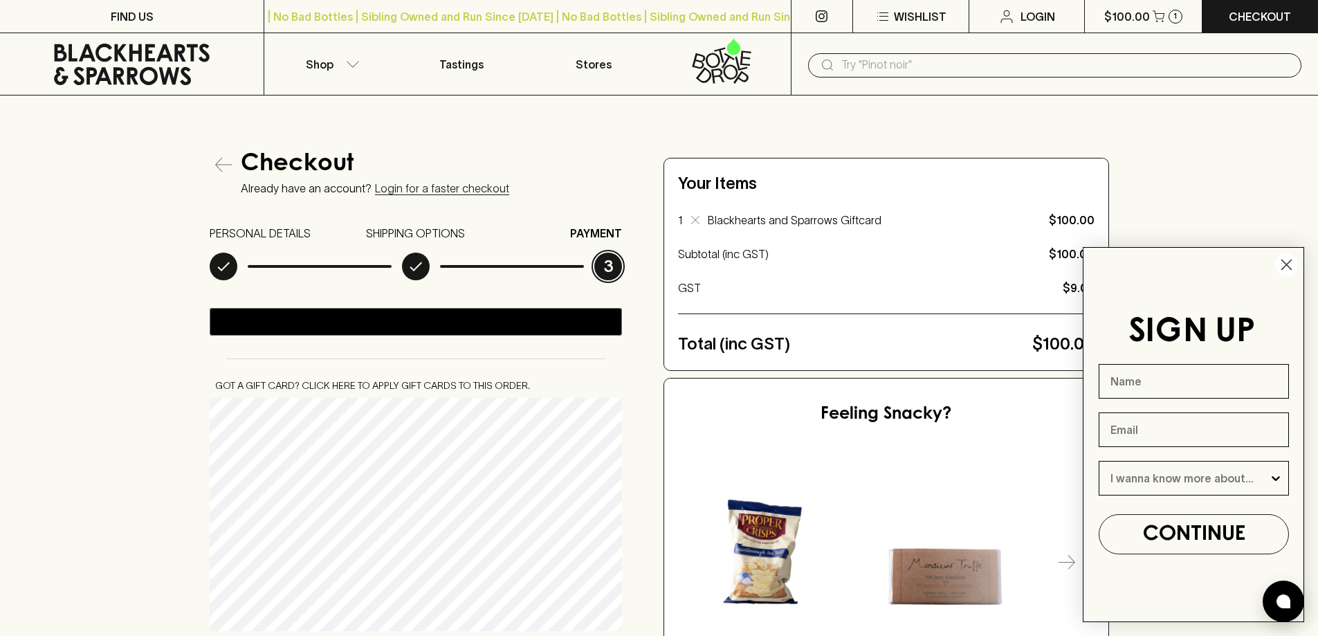
click at [1287, 266] on icon "Close dialog" at bounding box center [1287, 265] width 10 height 10
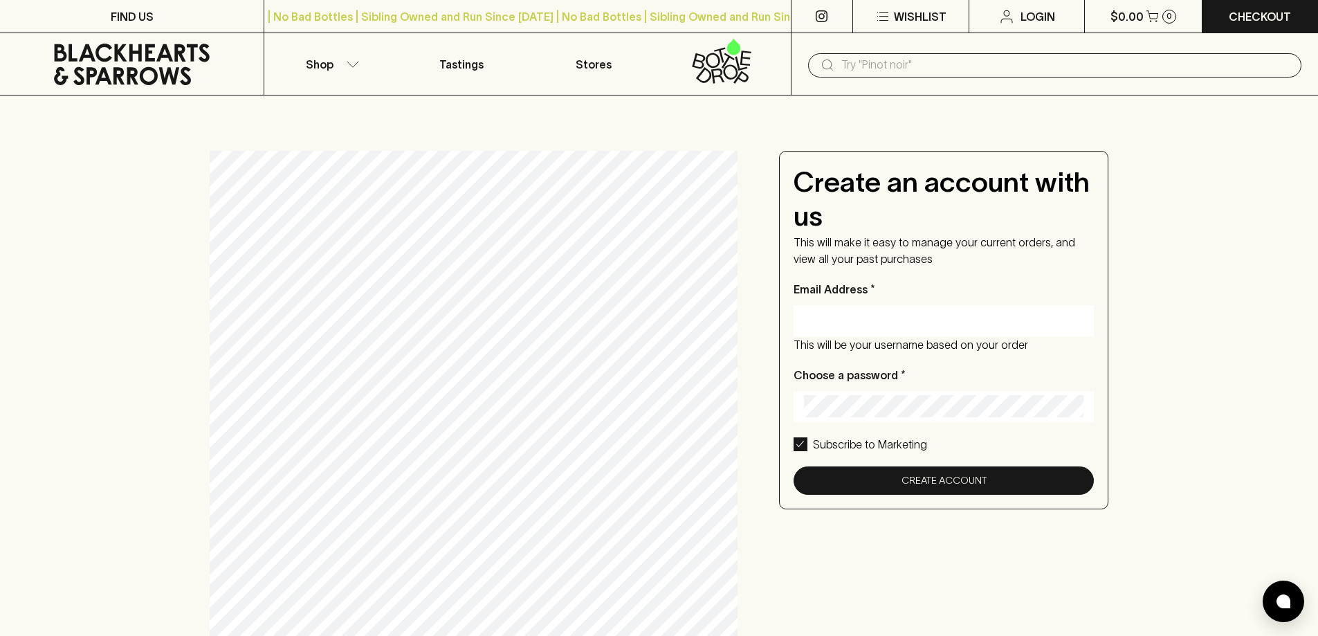
click at [190, 288] on div "Create an account with us This will make it easy to manage your current orders,…" at bounding box center [659, 485] width 1318 height 780
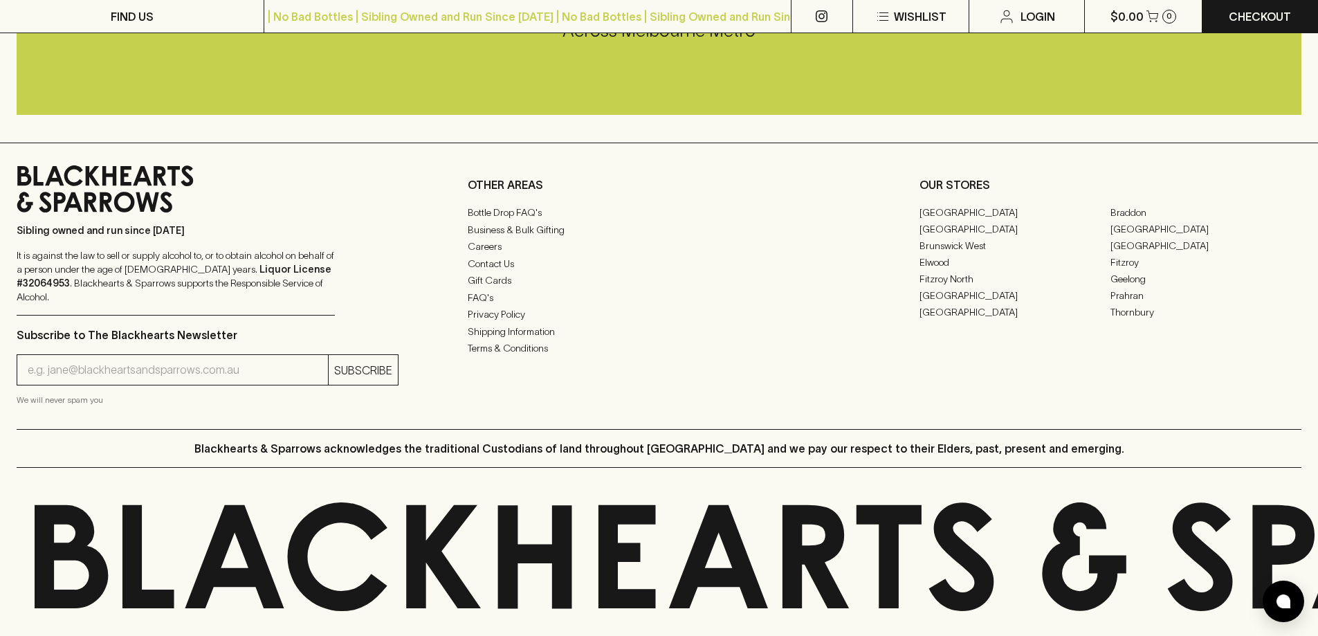
scroll to position [1085, 0]
